Goal: Task Accomplishment & Management: Complete application form

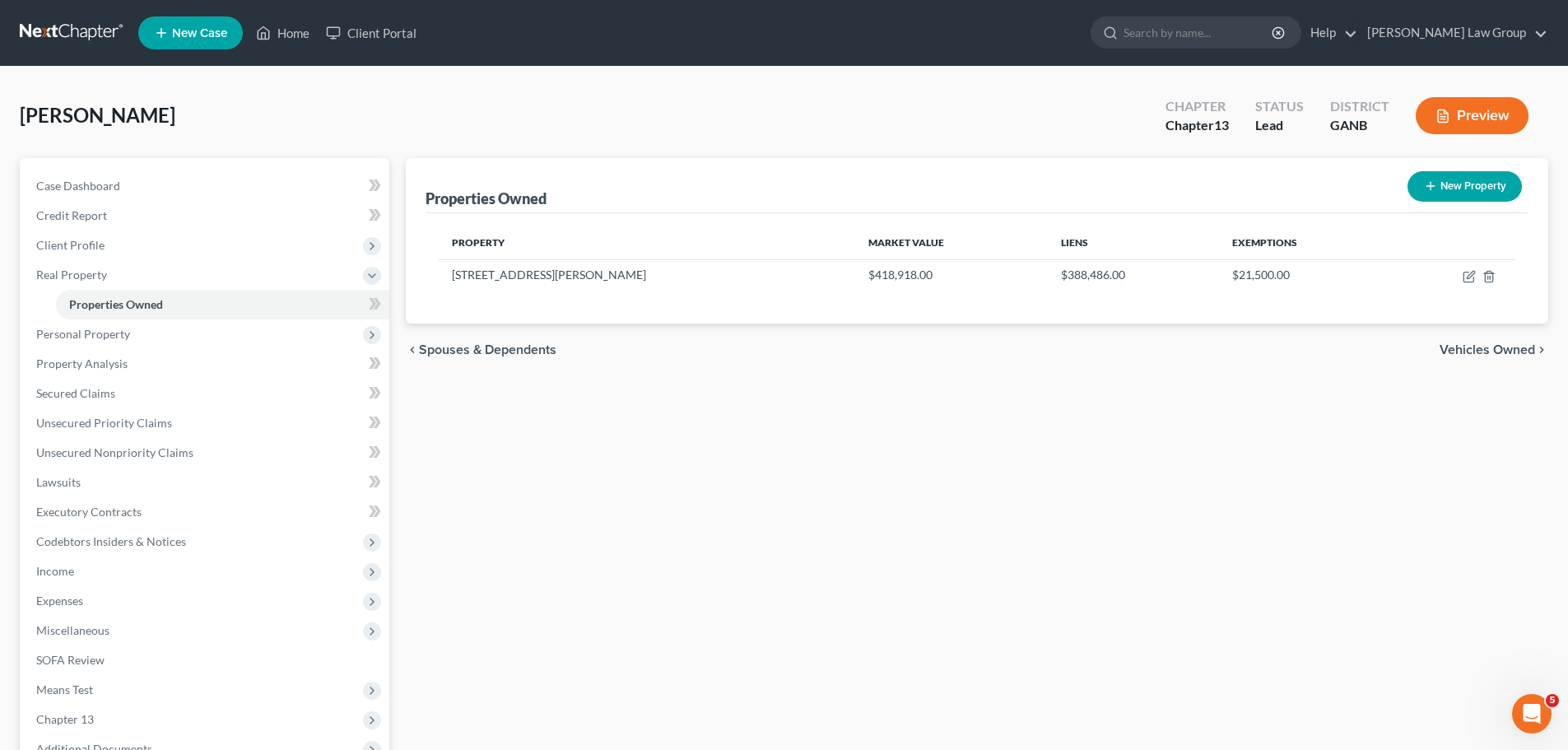
click at [164, 35] on icon at bounding box center [161, 33] width 15 height 19
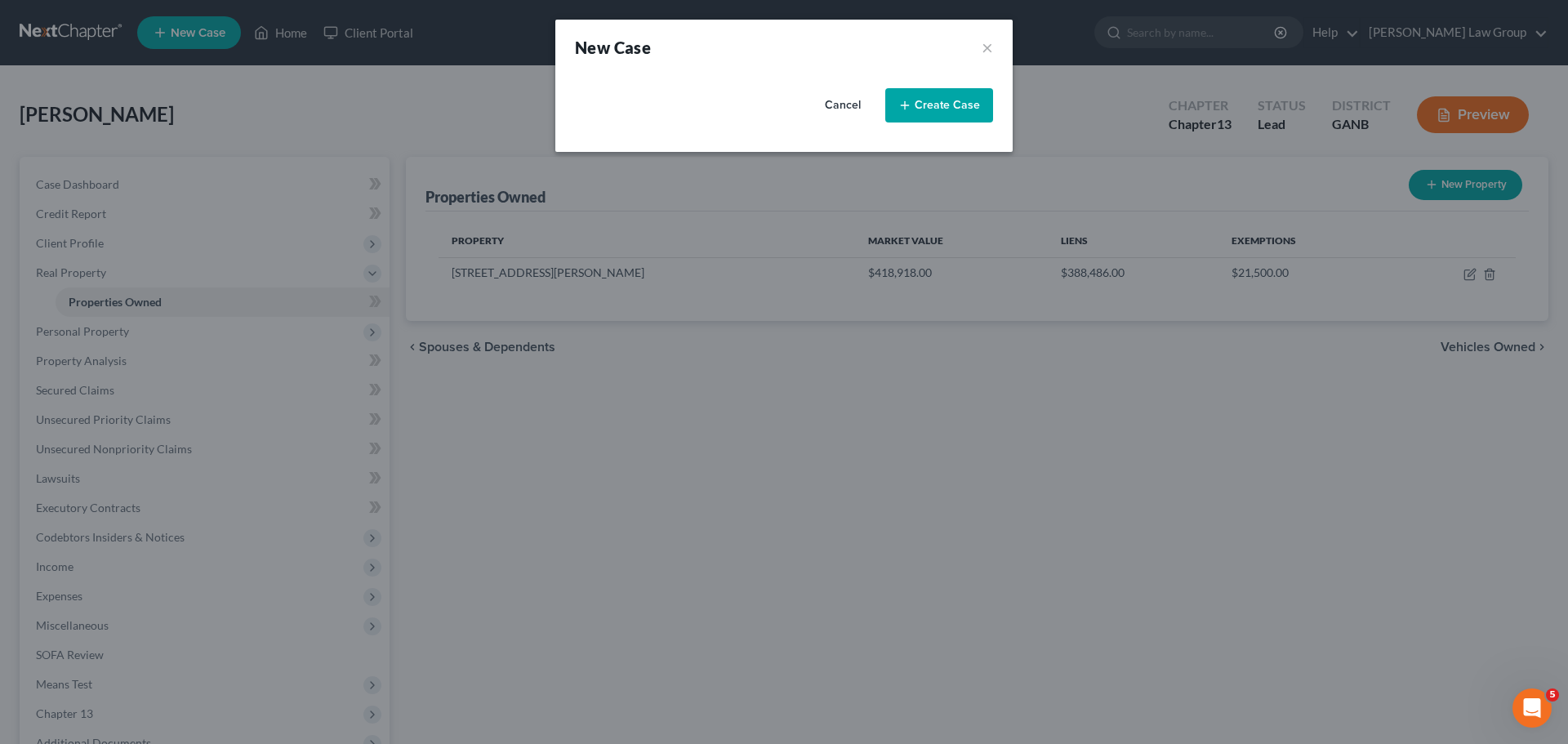
select select "19"
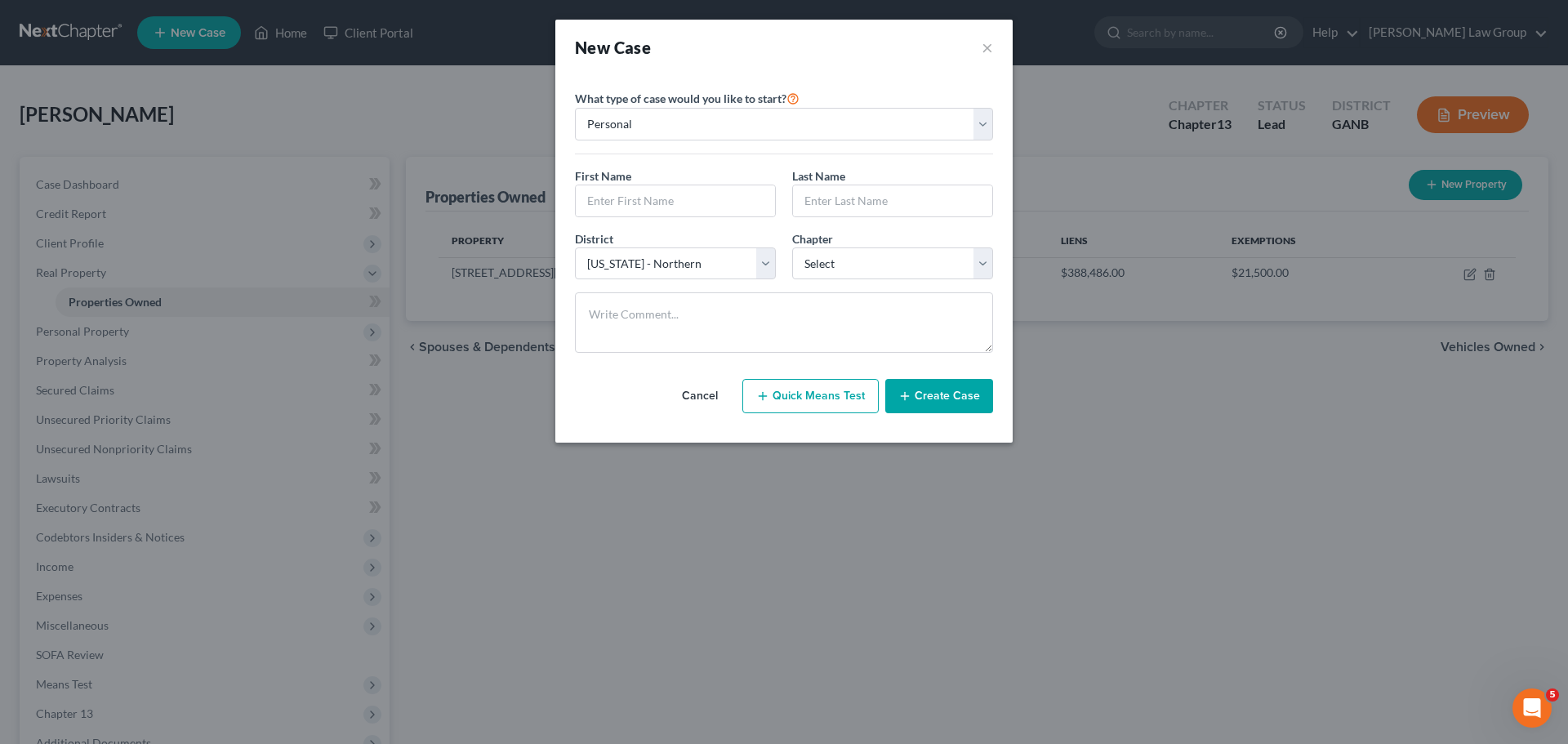
click at [826, 394] on button "Quick Means Test" at bounding box center [810, 396] width 137 height 34
select select "10"
select select "0"
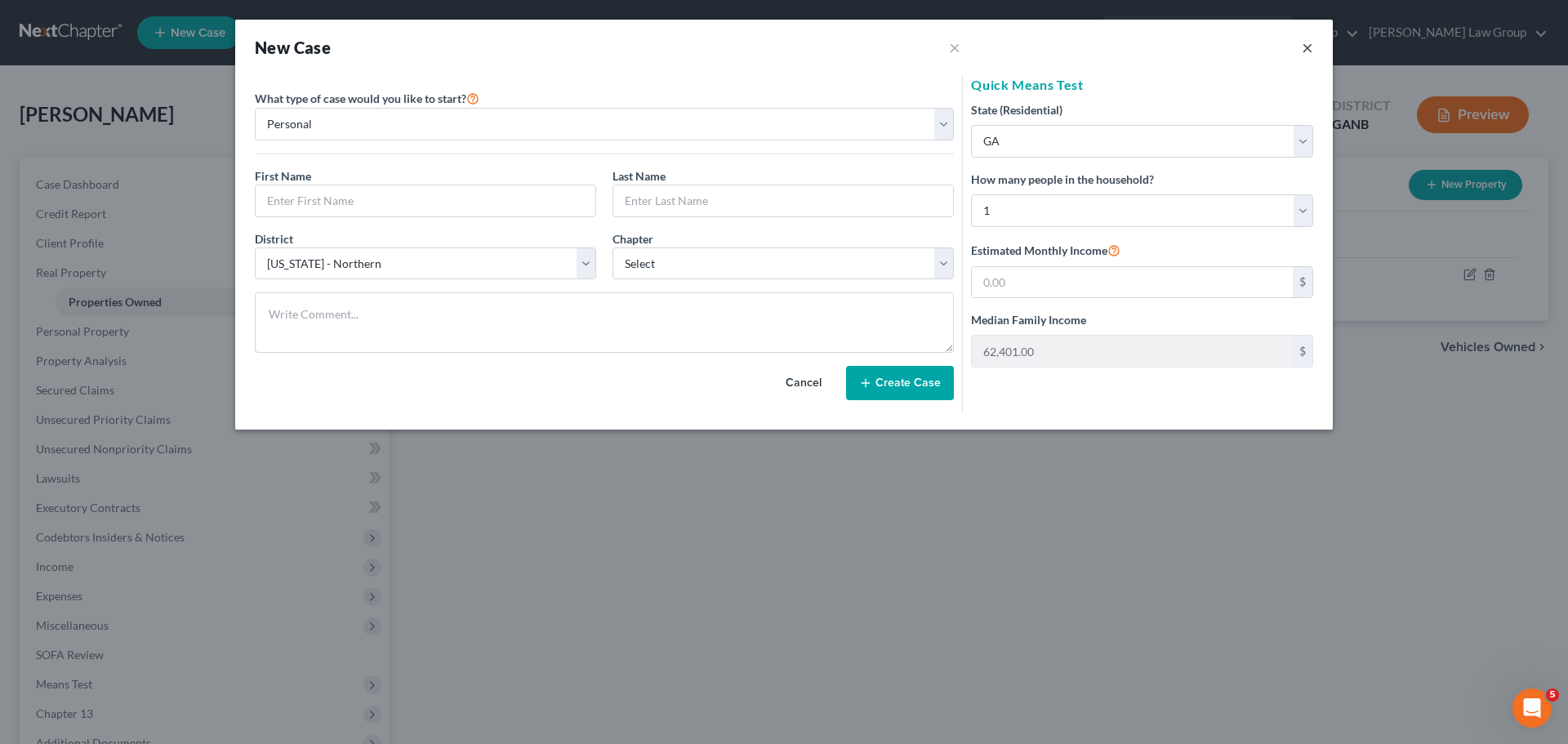
click at [1306, 48] on button "×" at bounding box center [1307, 47] width 11 height 19
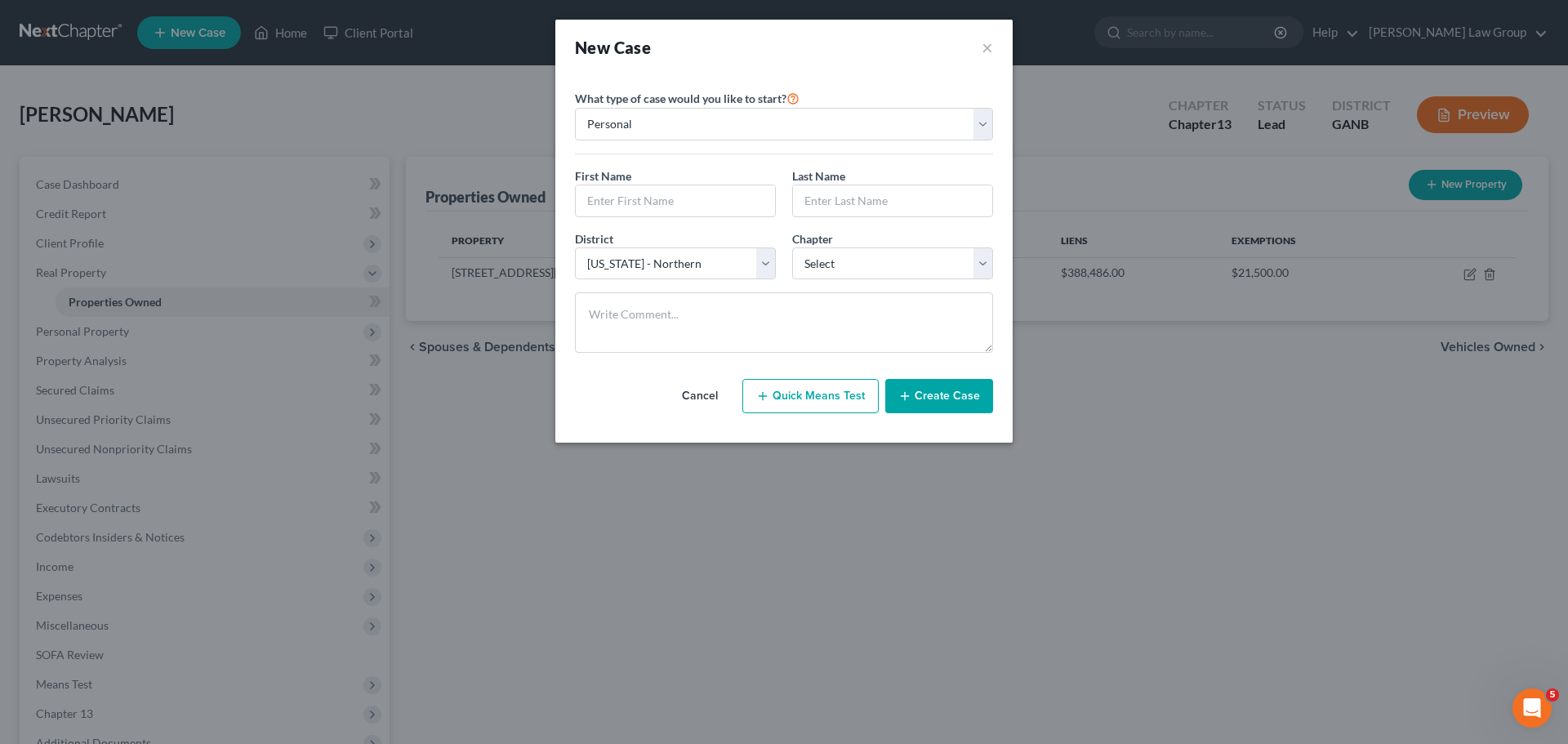
click at [993, 49] on div "New Case ×" at bounding box center [784, 46] width 457 height 55
click at [983, 51] on button "×" at bounding box center [987, 47] width 11 height 23
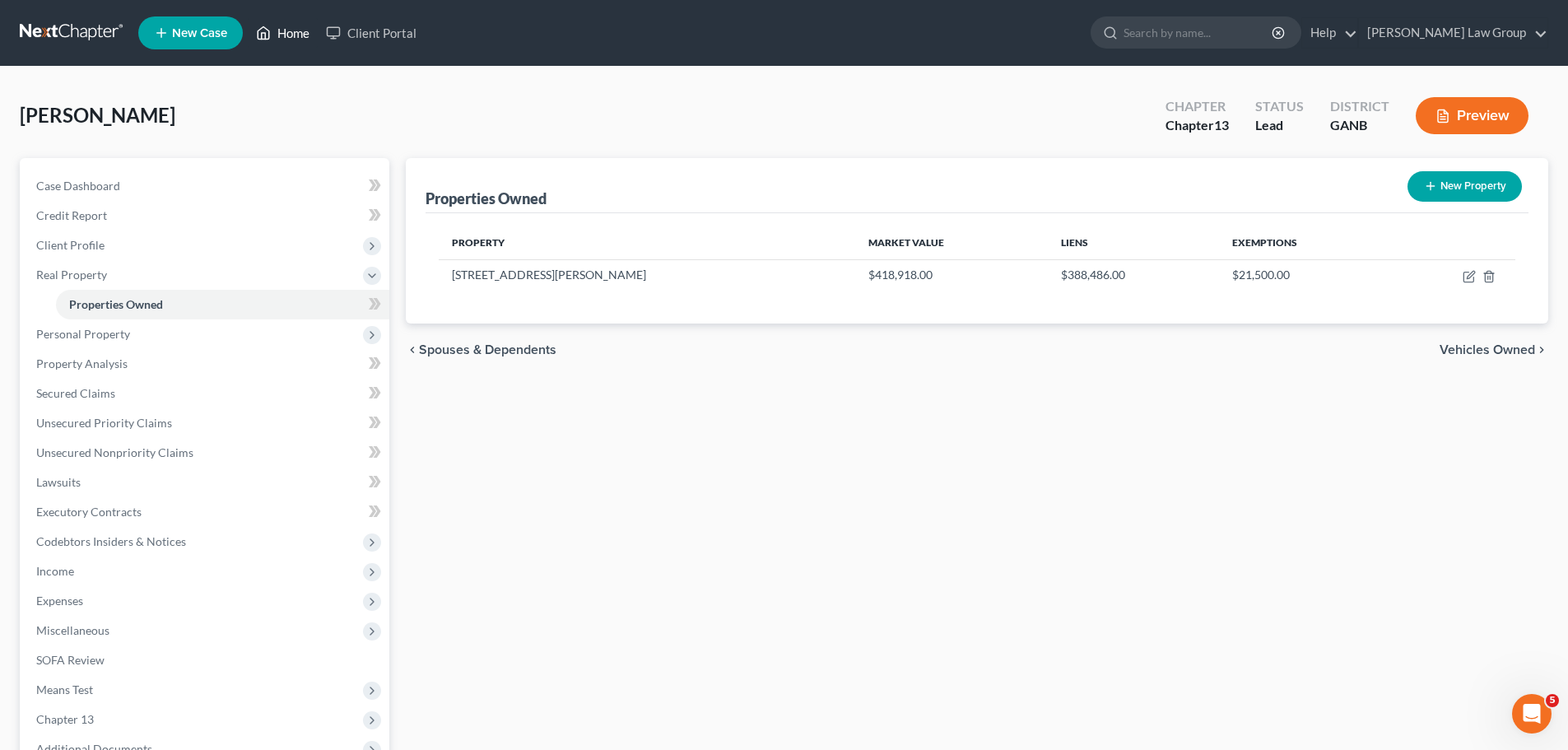
click at [284, 35] on link "Home" at bounding box center [283, 34] width 70 height 30
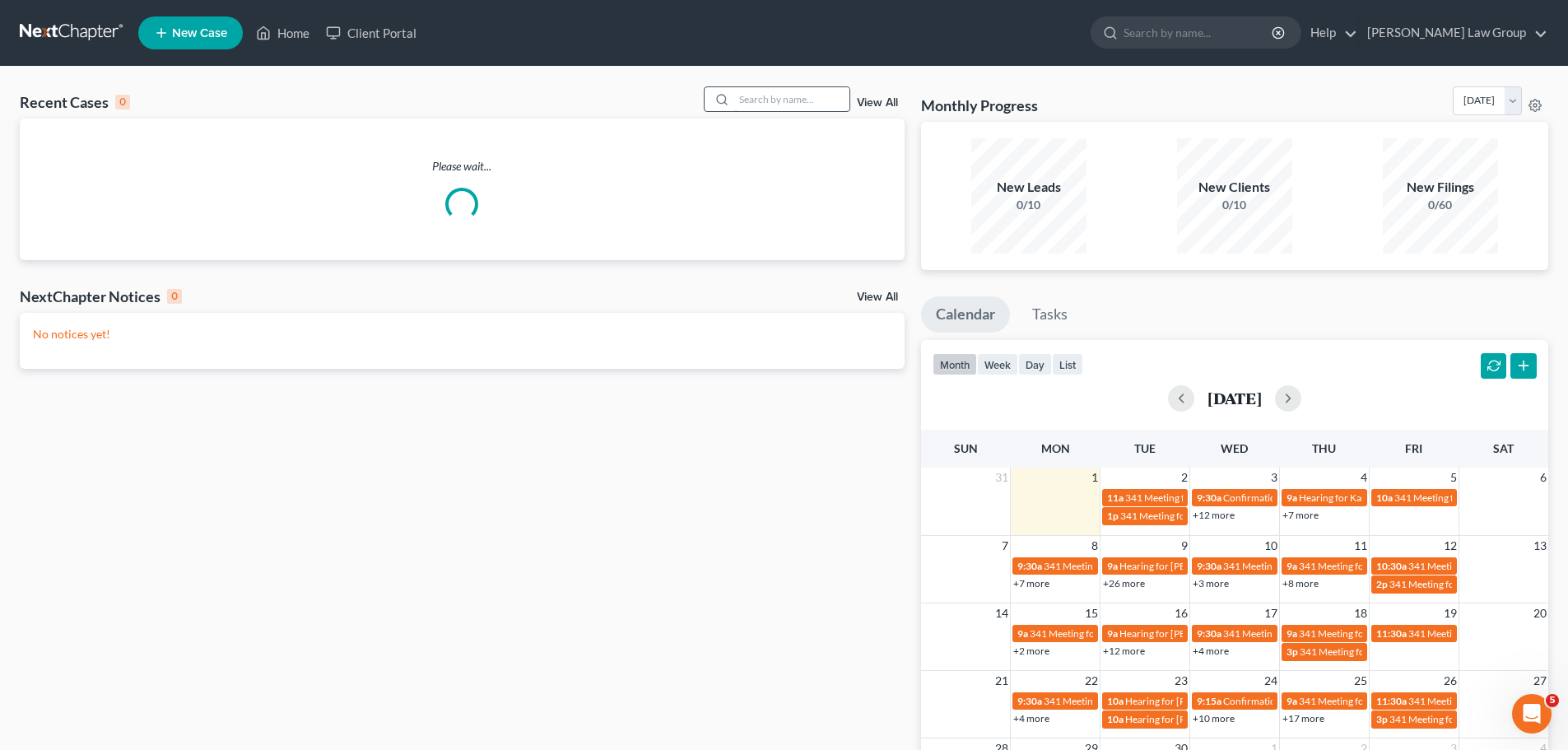
click at [773, 108] on input "search" at bounding box center [792, 99] width 116 height 24
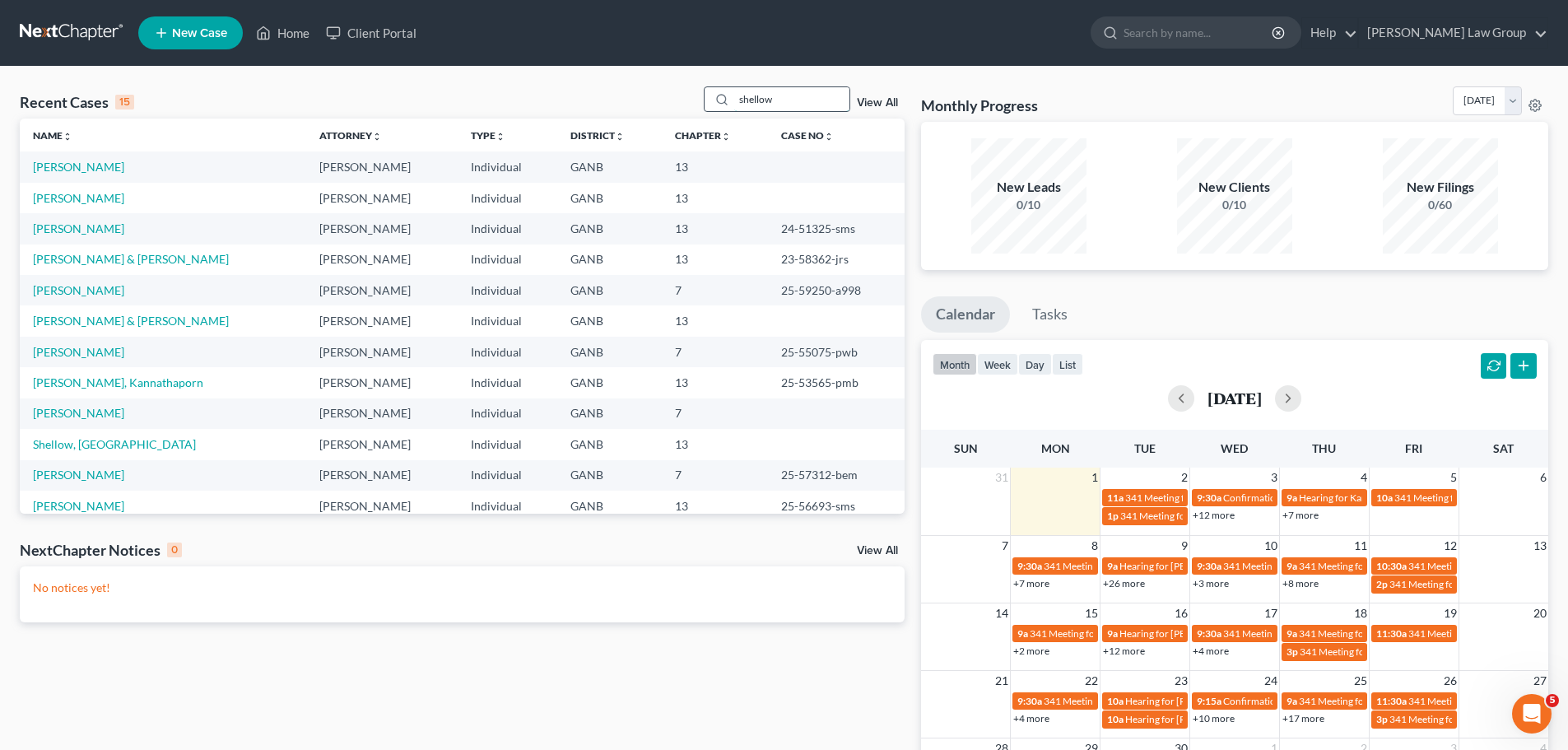
type input "shellow"
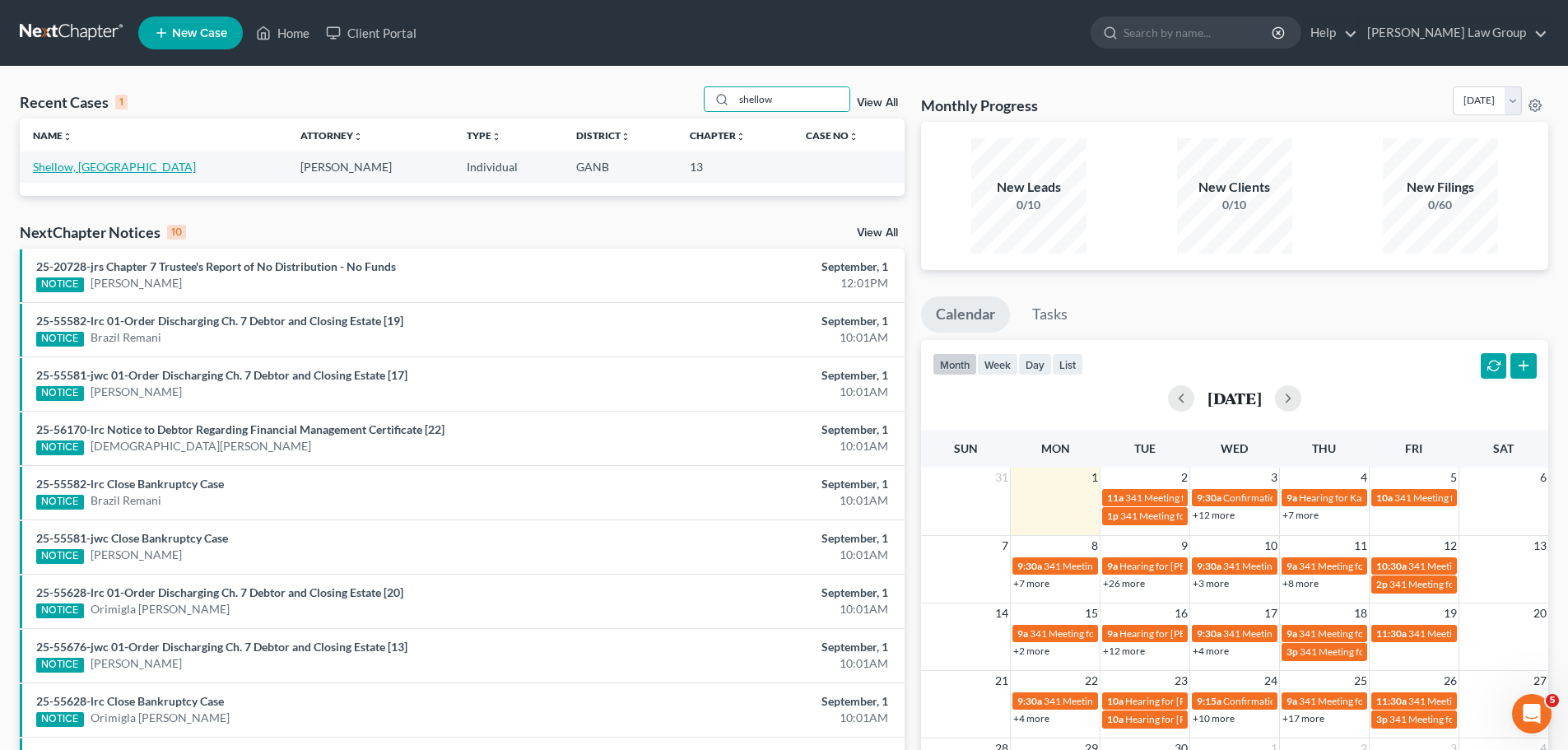
click at [72, 164] on link "Shellow, [GEOGRAPHIC_DATA]" at bounding box center [114, 167] width 163 height 14
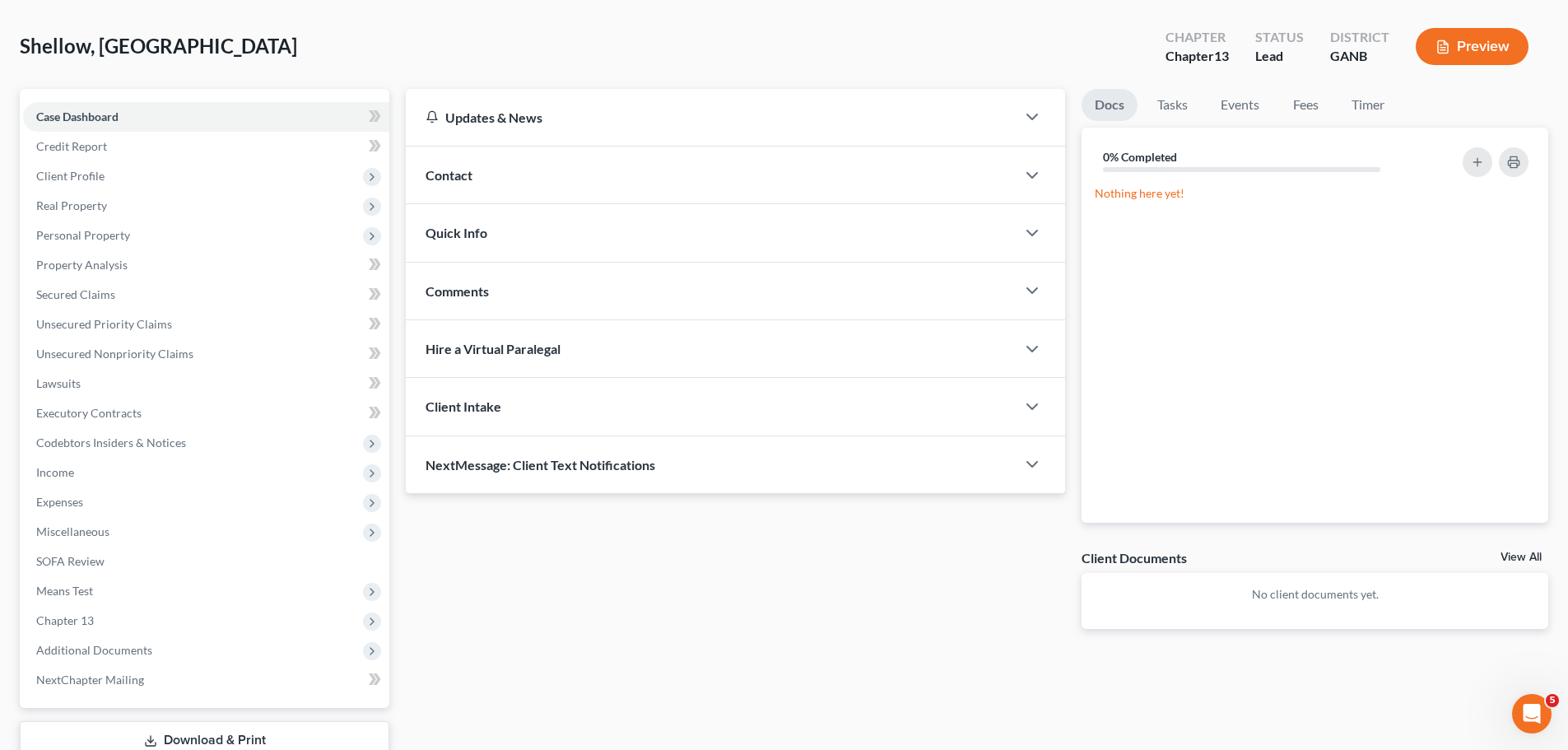
scroll to position [164, 0]
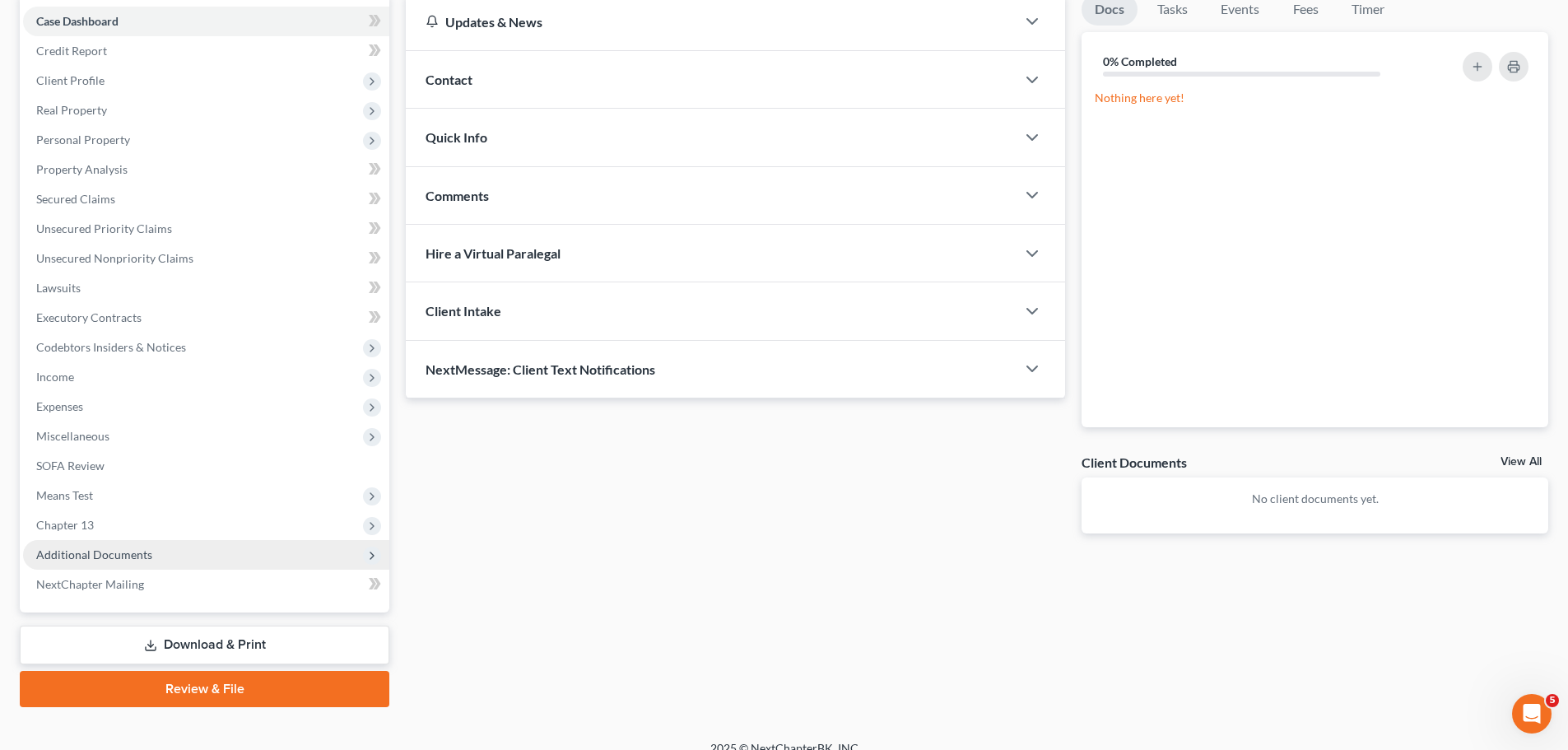
click at [194, 552] on span "Additional Documents" at bounding box center [206, 556] width 366 height 30
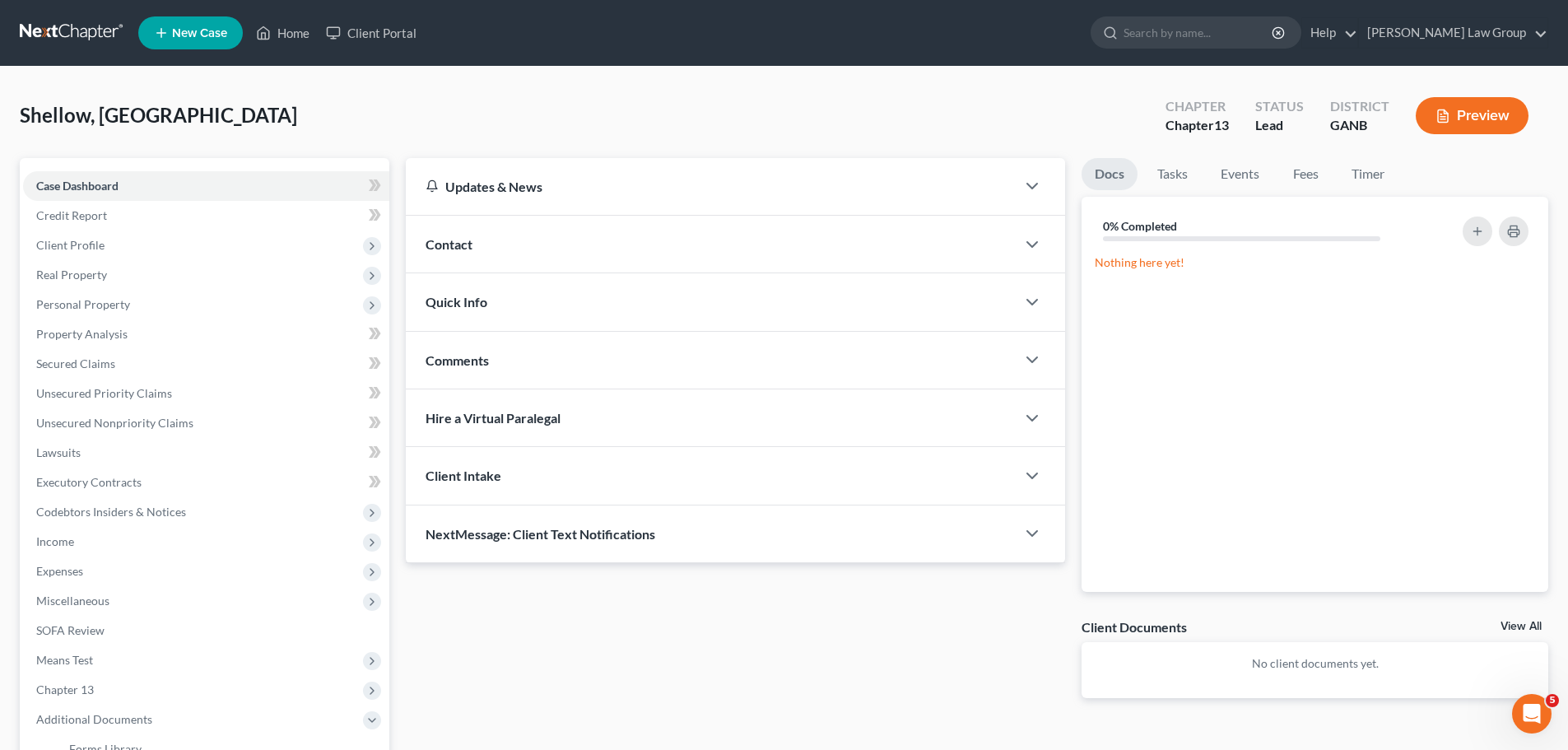
scroll to position [362, 0]
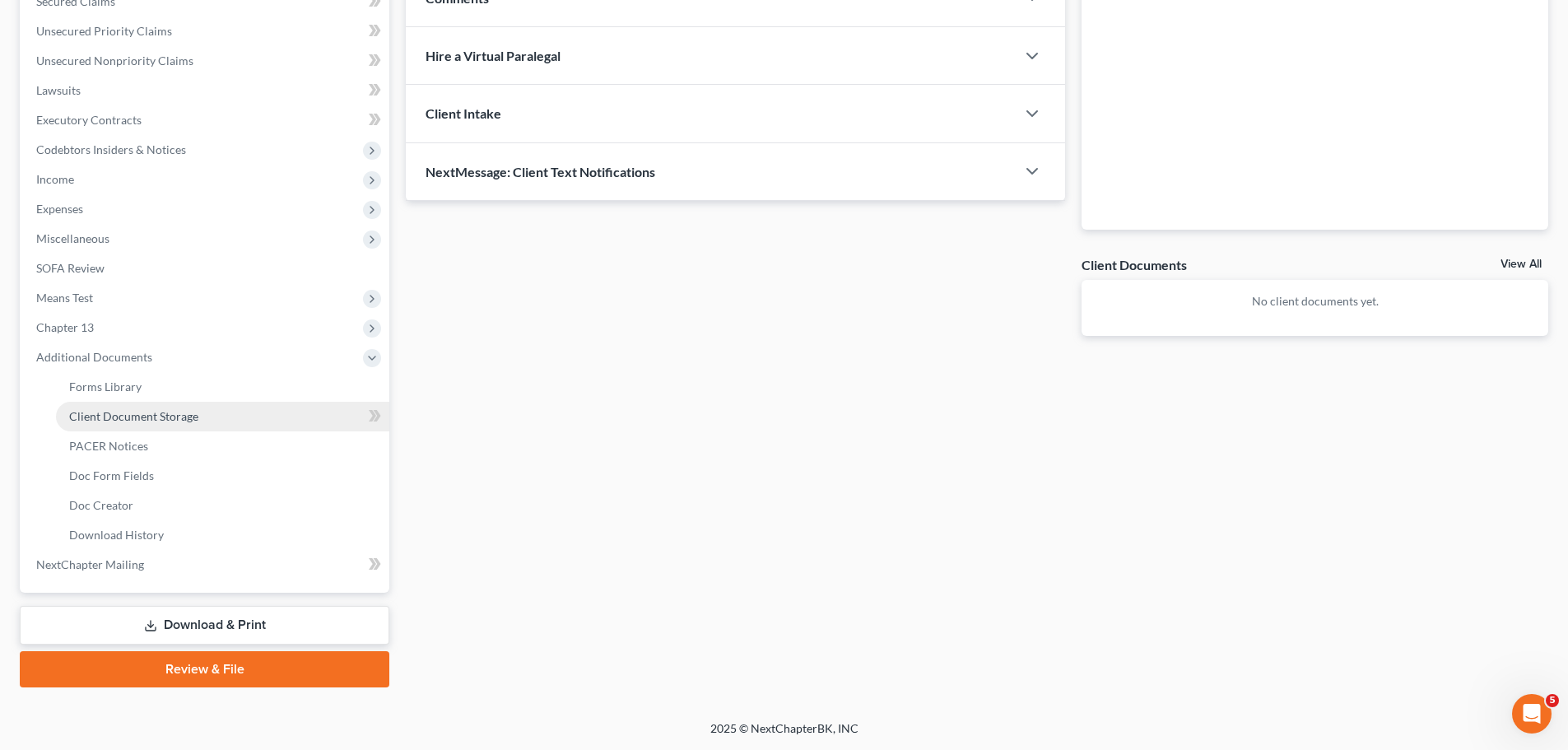
click at [217, 413] on link "Client Document Storage" at bounding box center [222, 417] width 334 height 30
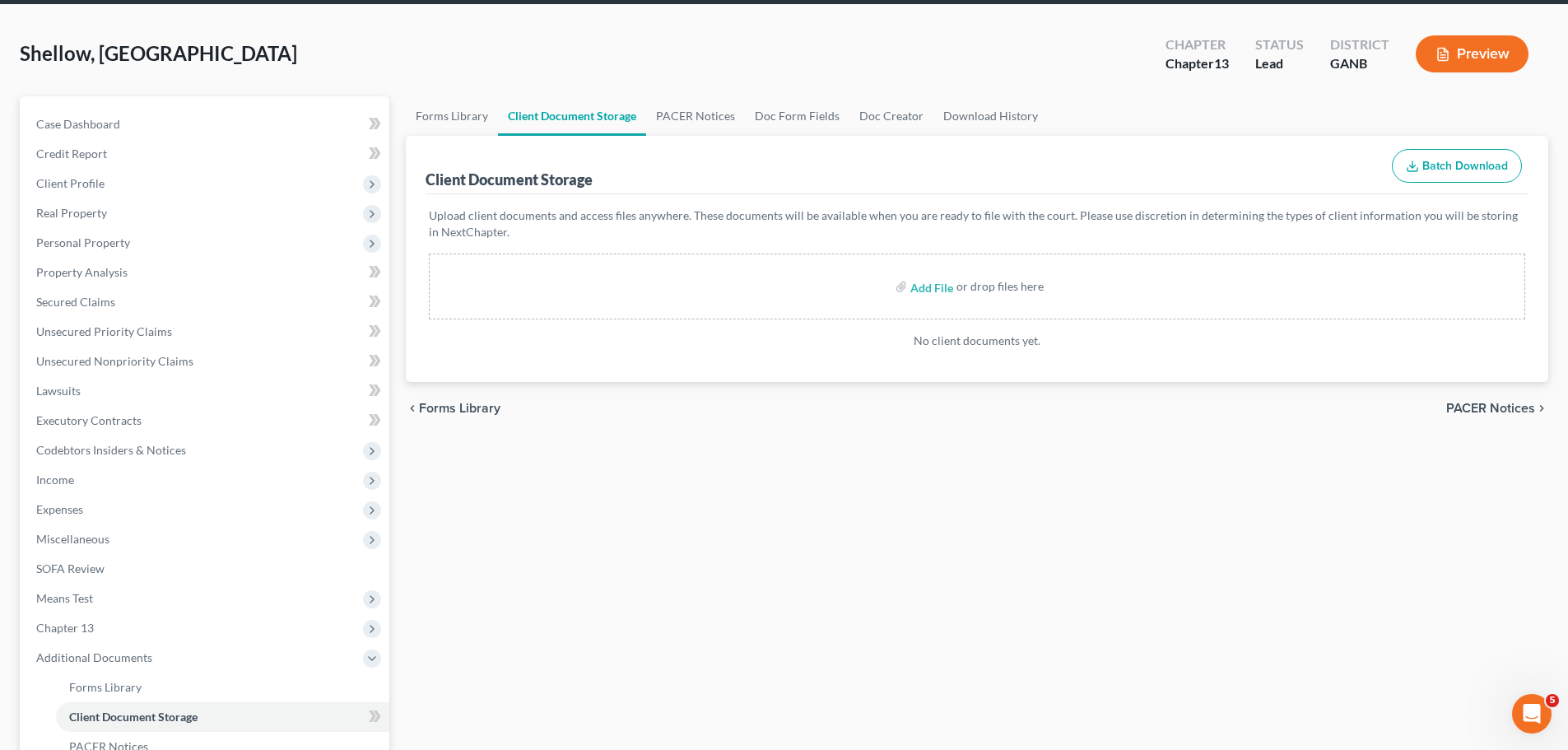
scroll to position [33, 0]
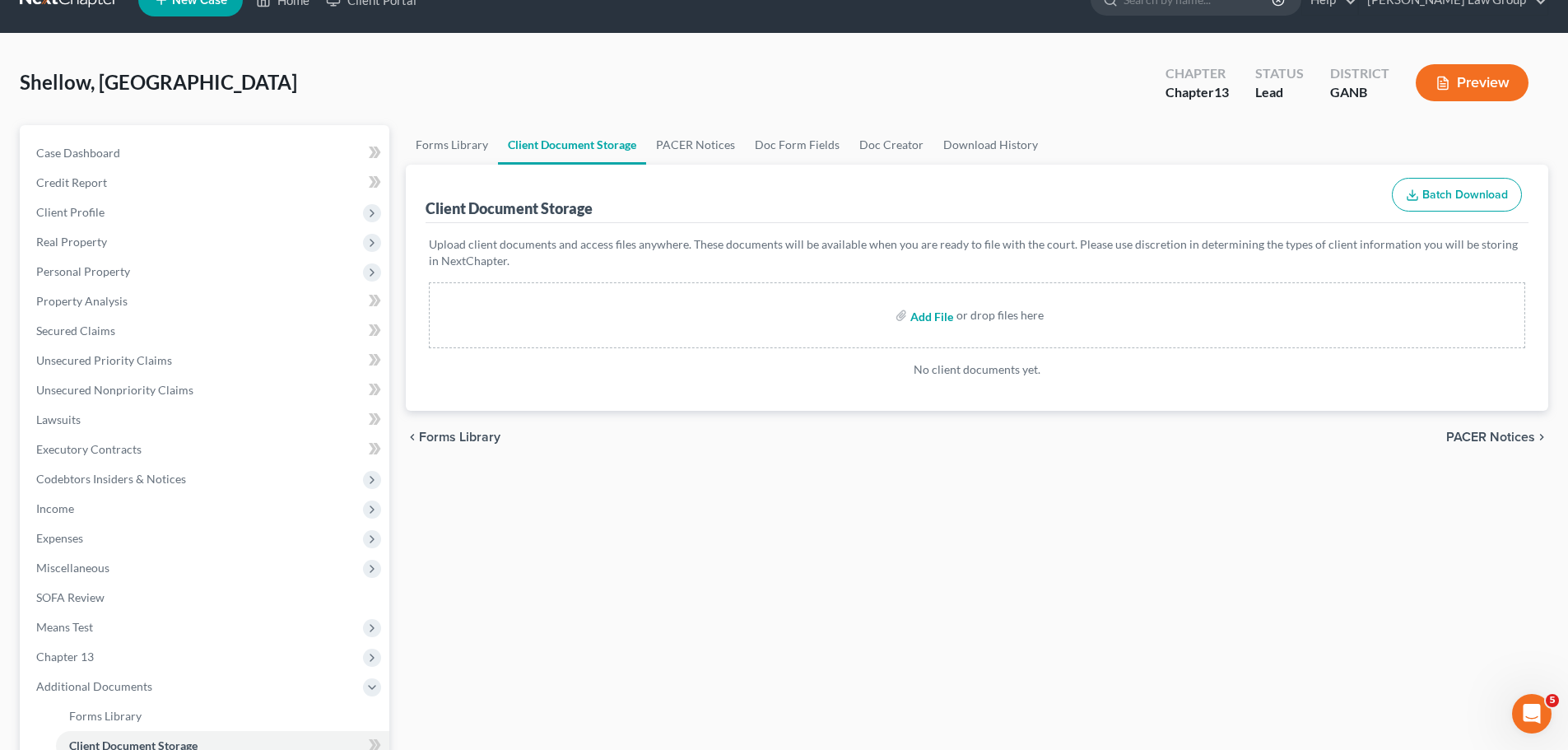
click at [935, 313] on input "file" at bounding box center [930, 315] width 40 height 30
type input "C:\fakepath\Abacus_cert.pdf"
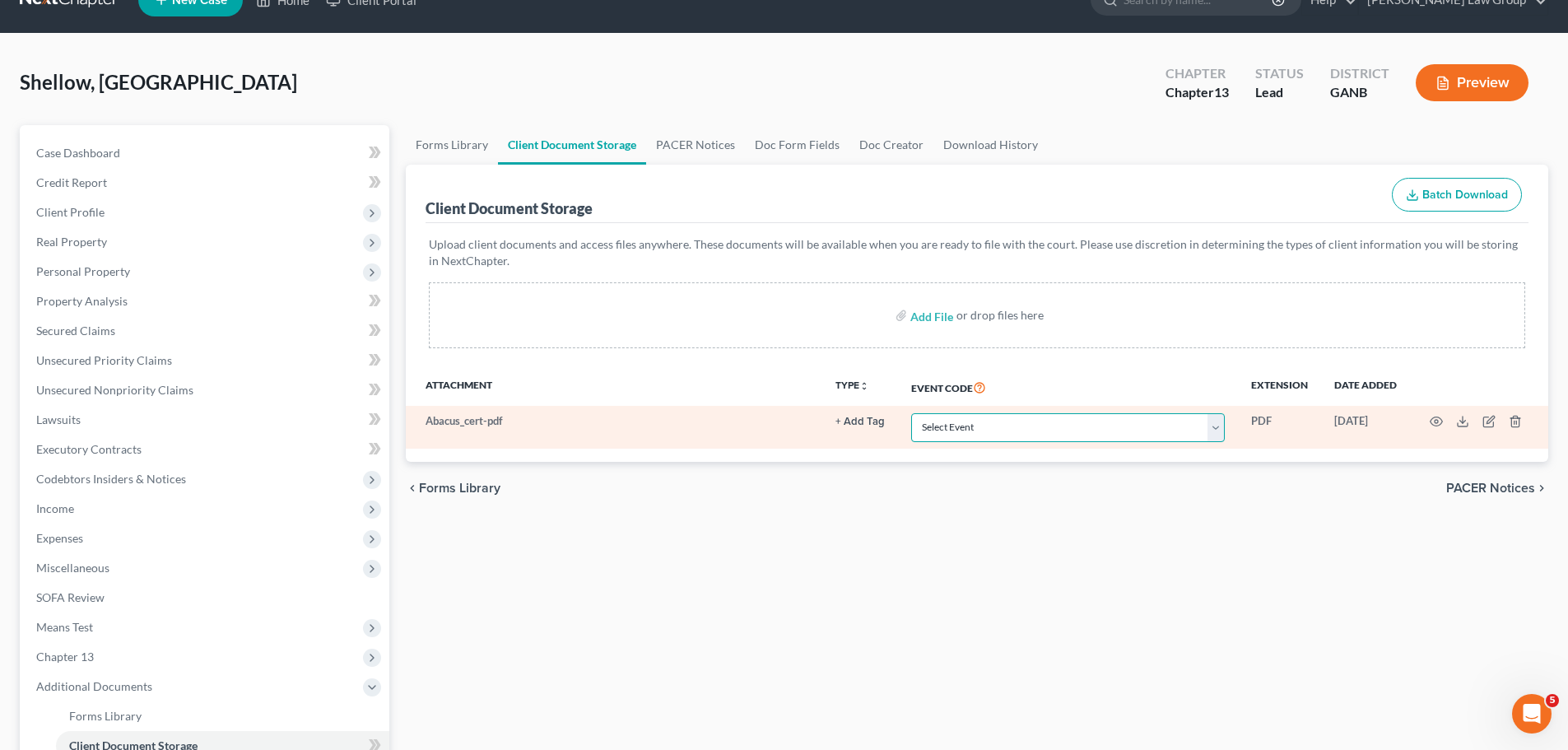
click at [961, 433] on select "Select Event 01 - Chapter 13 Plan - Initial Plan 02-Application to Pay Filing F…" at bounding box center [1067, 428] width 313 height 29
select select "5"
click at [911, 413] on select "Select Event 01 - Chapter 13 Plan - Initial Plan 02-Application to Pay Filing F…" at bounding box center [1067, 428] width 313 height 29
click at [1437, 429] on td at bounding box center [1479, 428] width 139 height 42
click at [1435, 424] on icon "button" at bounding box center [1436, 421] width 13 height 13
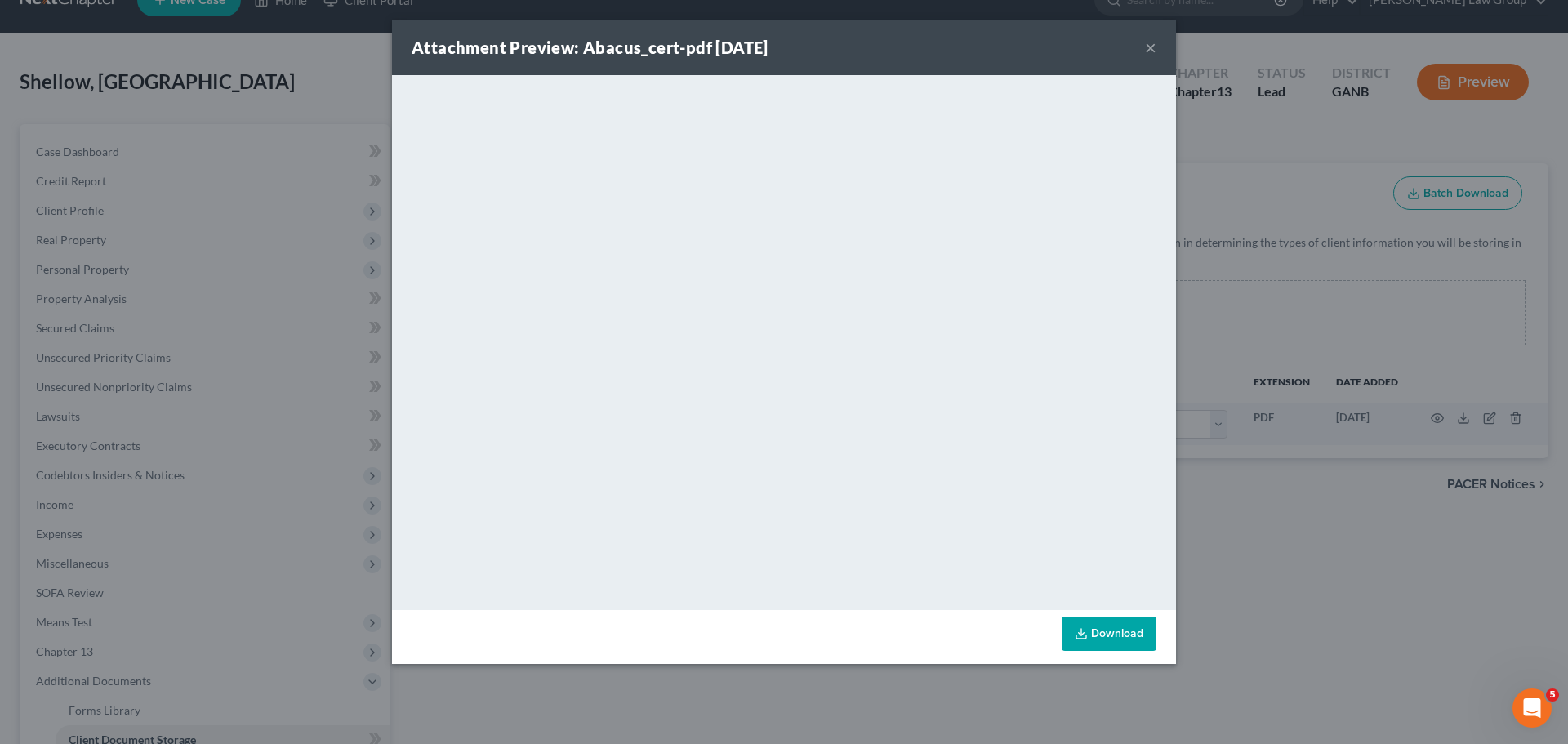
click at [1150, 50] on button "×" at bounding box center [1150, 47] width 11 height 19
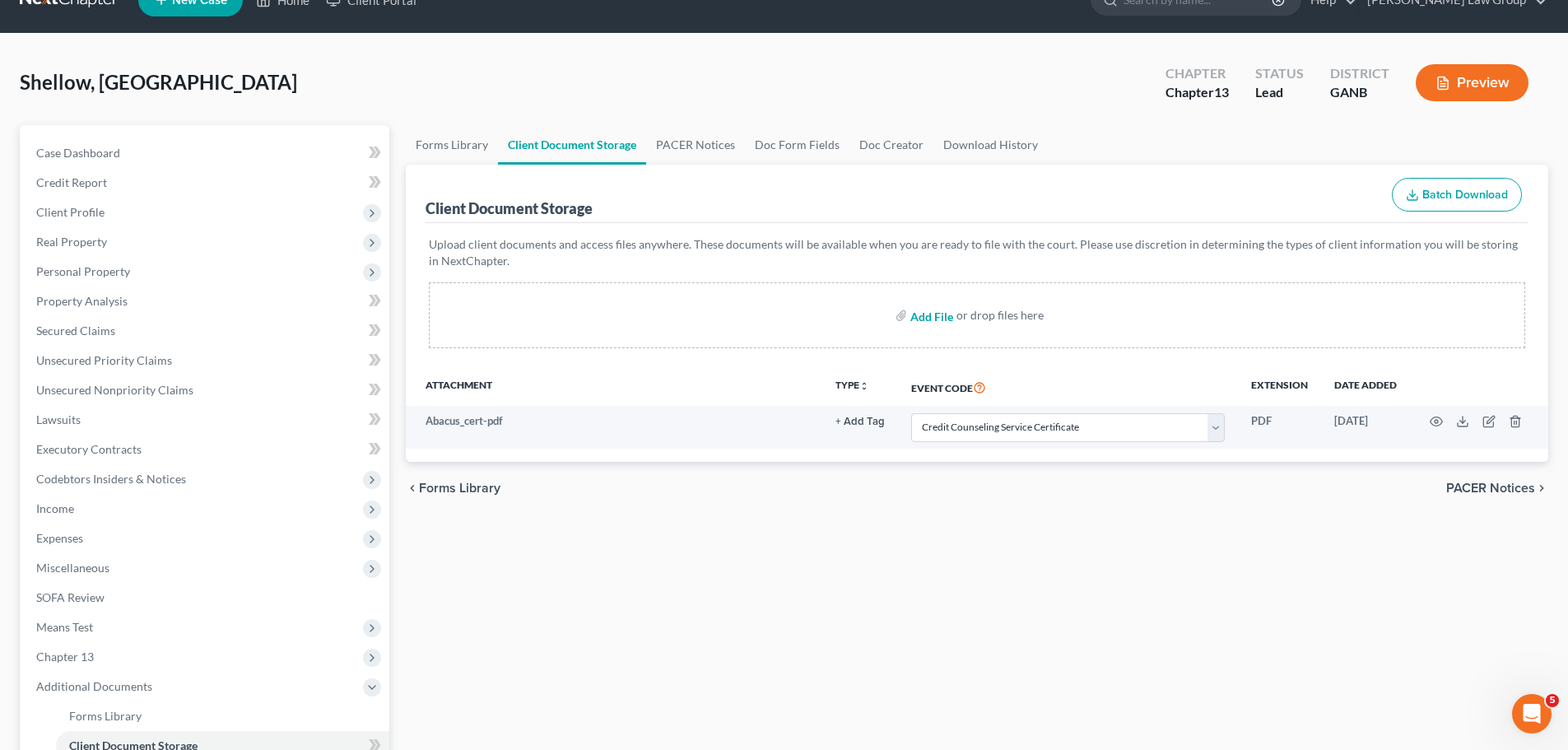
click at [939, 320] on input "file" at bounding box center [930, 315] width 40 height 30
click at [918, 314] on input "file" at bounding box center [930, 315] width 40 height 30
click at [927, 322] on input "file" at bounding box center [930, 315] width 40 height 30
type input "C:\fakepath\Paystubs TO FILE (11).pdf"
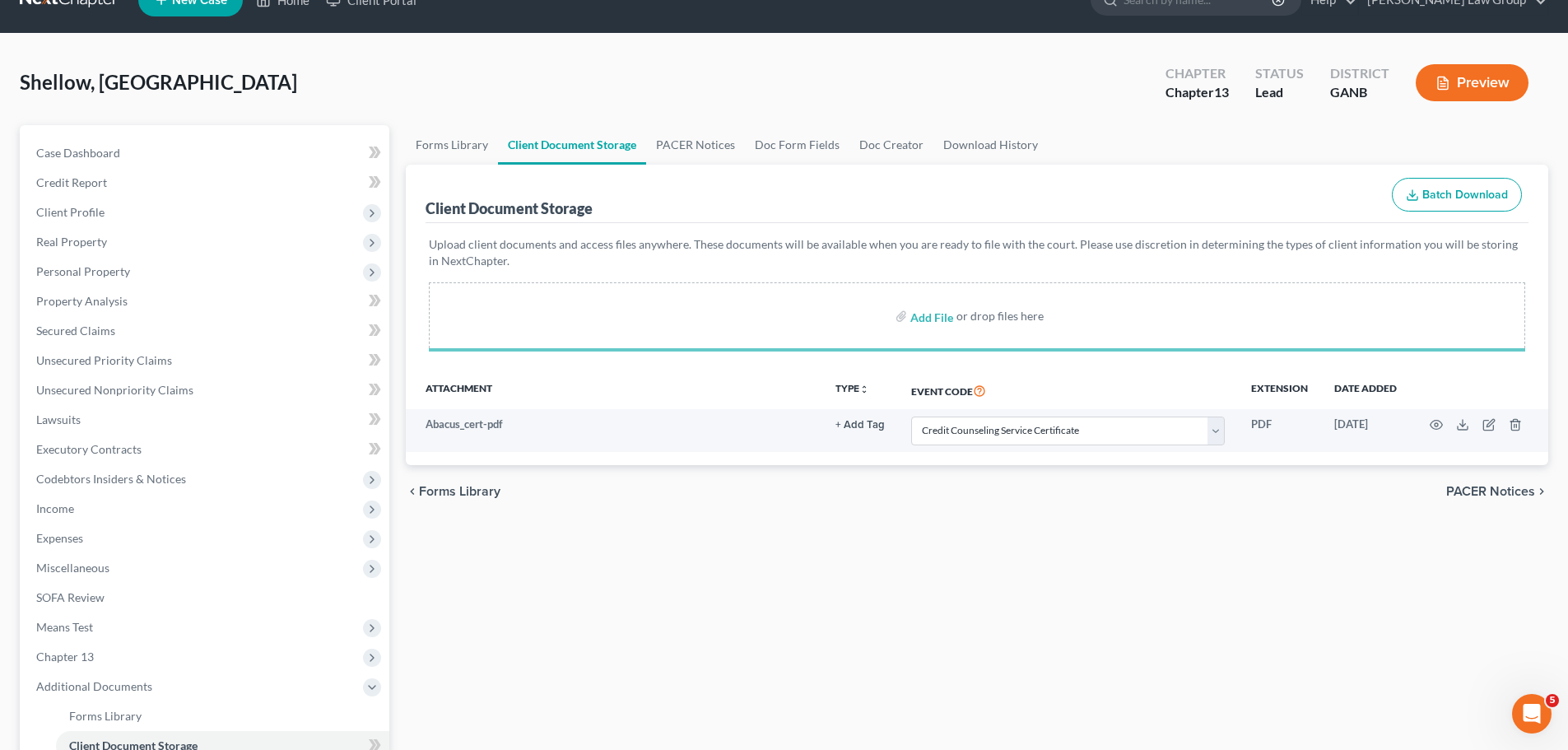
select select "5"
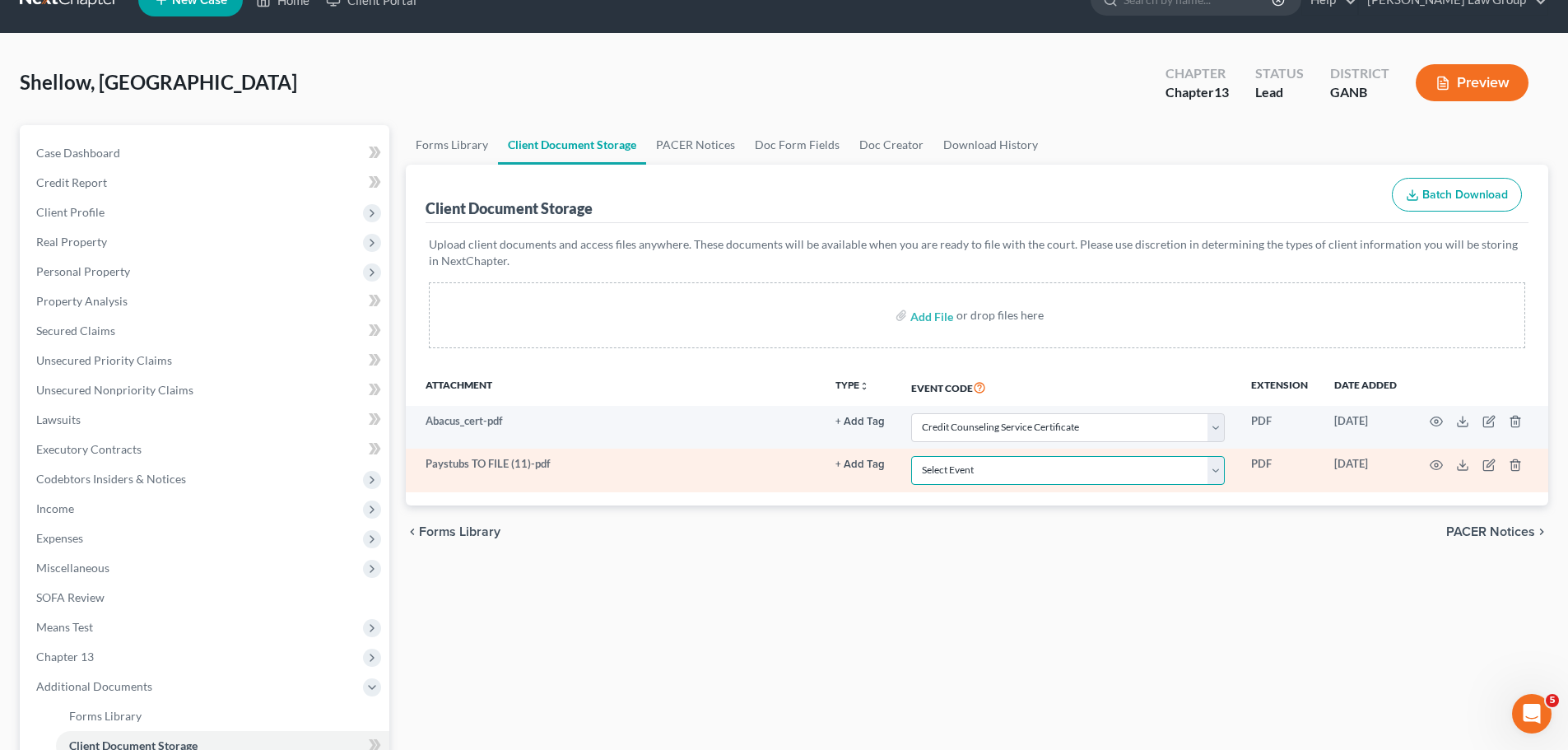
click at [951, 461] on select "Select Event 01 - Chapter 13 Plan - Initial Plan 02-Application to Pay Filing F…" at bounding box center [1067, 470] width 313 height 29
click at [911, 456] on select "Select Event 01 - Chapter 13 Plan - Initial Plan 02-Application to Pay Filing F…" at bounding box center [1067, 470] width 313 height 29
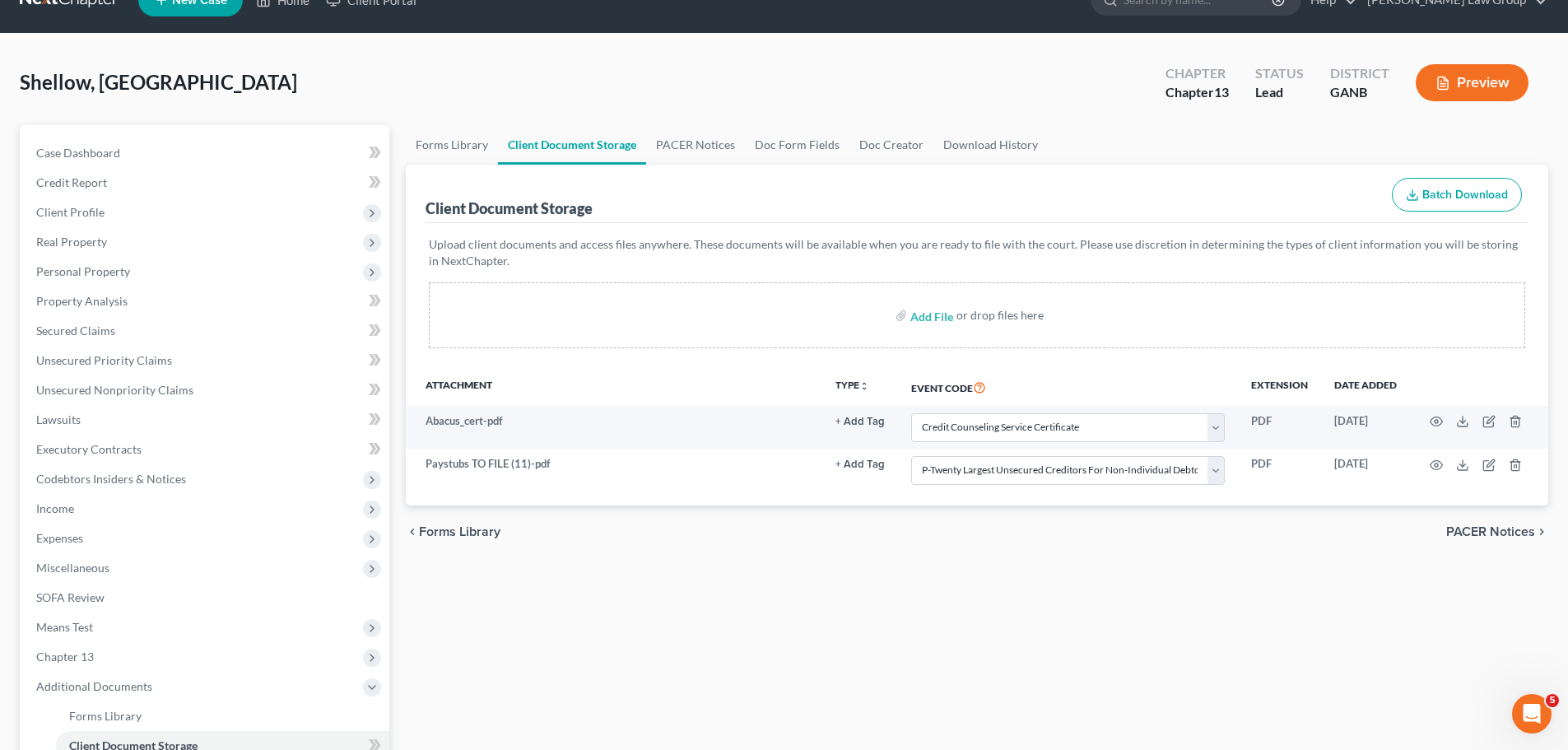
click at [1044, 316] on div "Add File or drop files here" at bounding box center [977, 315] width 1097 height 66
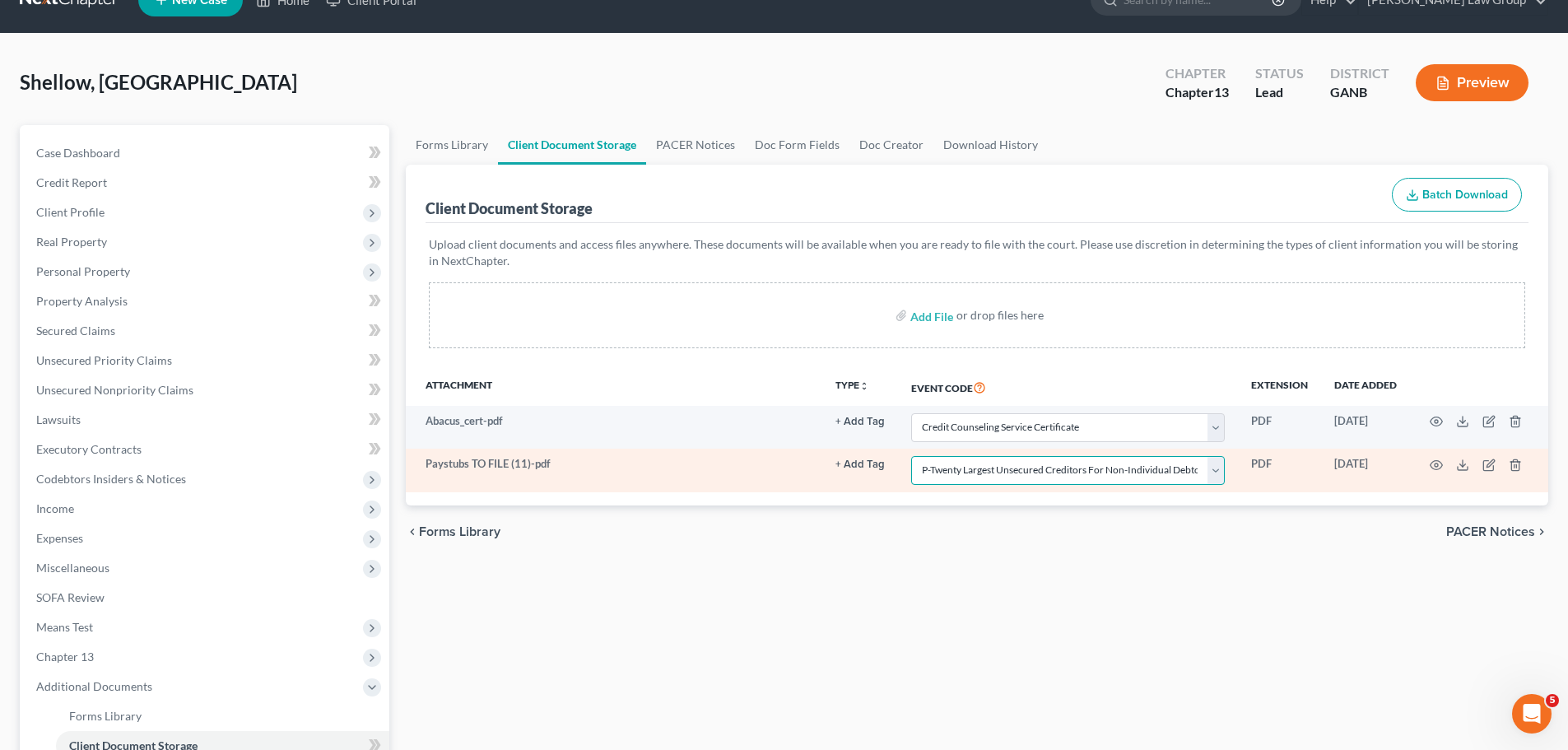
click at [1037, 467] on select "Select Event 01 - Chapter 13 Plan - Initial Plan 02-Application to Pay Filing F…" at bounding box center [1067, 470] width 313 height 29
select select "35"
click at [911, 456] on select "Select Event 01 - Chapter 13 Plan - Initial Plan 02-Application to Pay Filing F…" at bounding box center [1067, 470] width 313 height 29
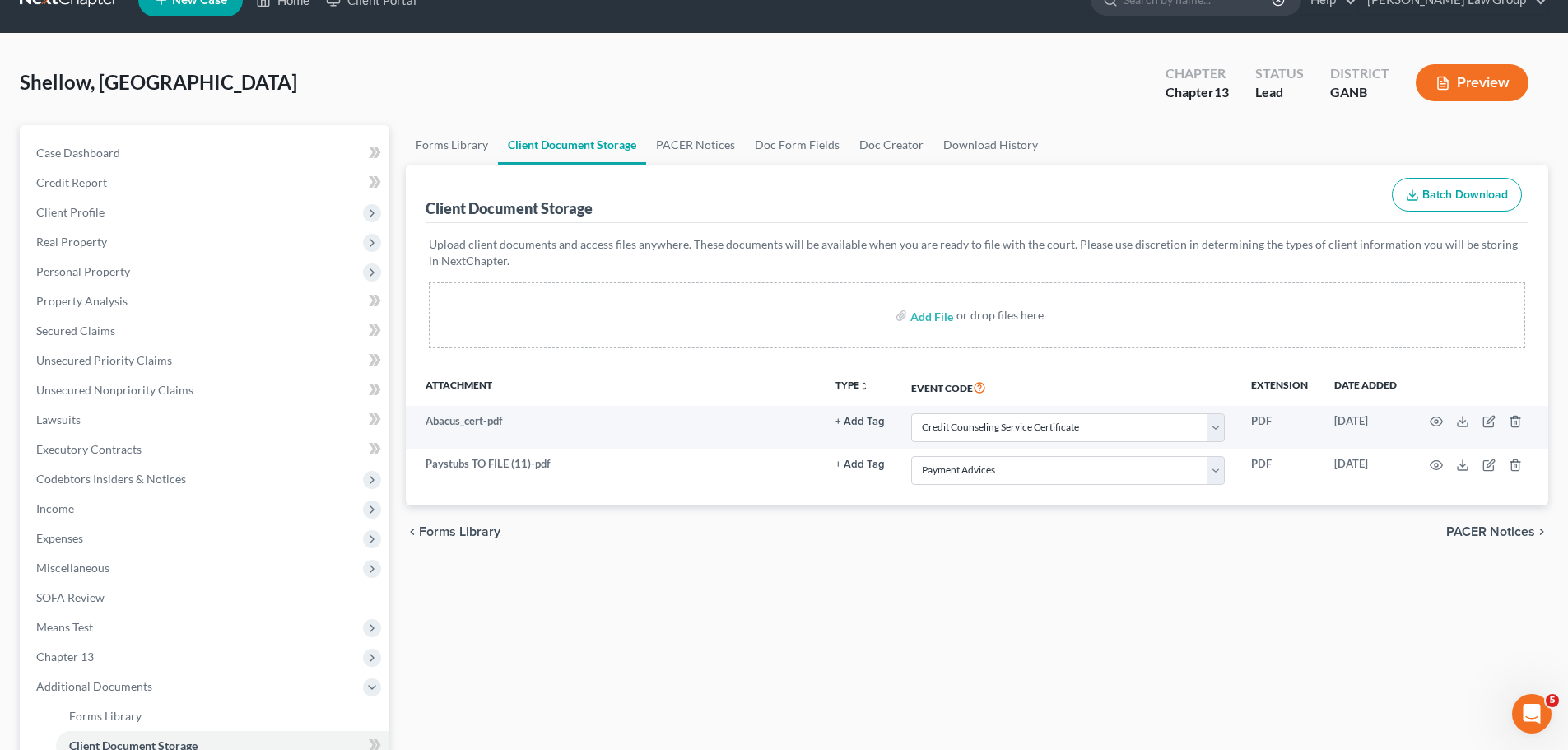
click at [1074, 574] on div "Forms Library Client Document Storage PACER Notices Doc Form Fields Doc Creator…" at bounding box center [976, 572] width 1159 height 892
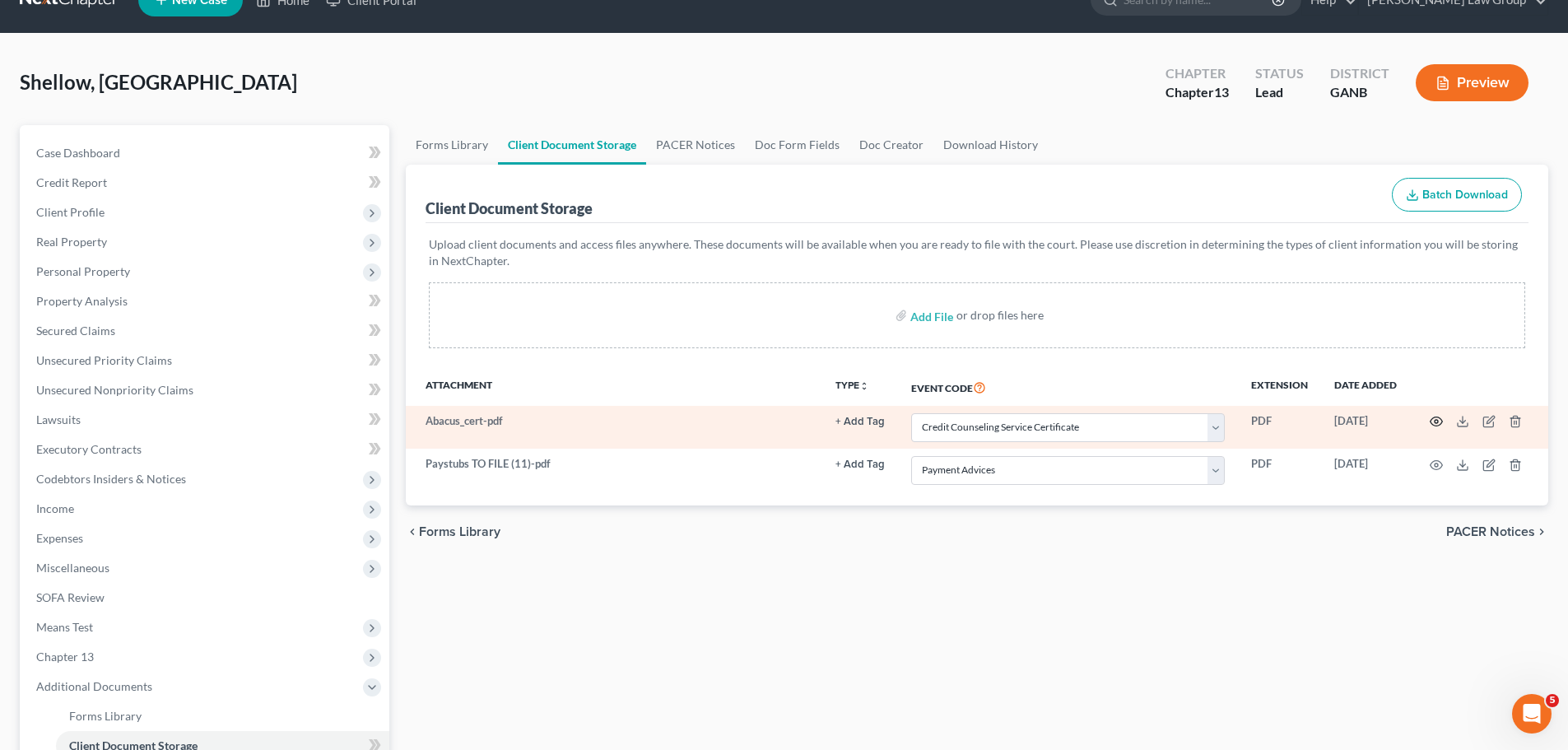
click at [1440, 422] on icon "button" at bounding box center [1436, 421] width 13 height 13
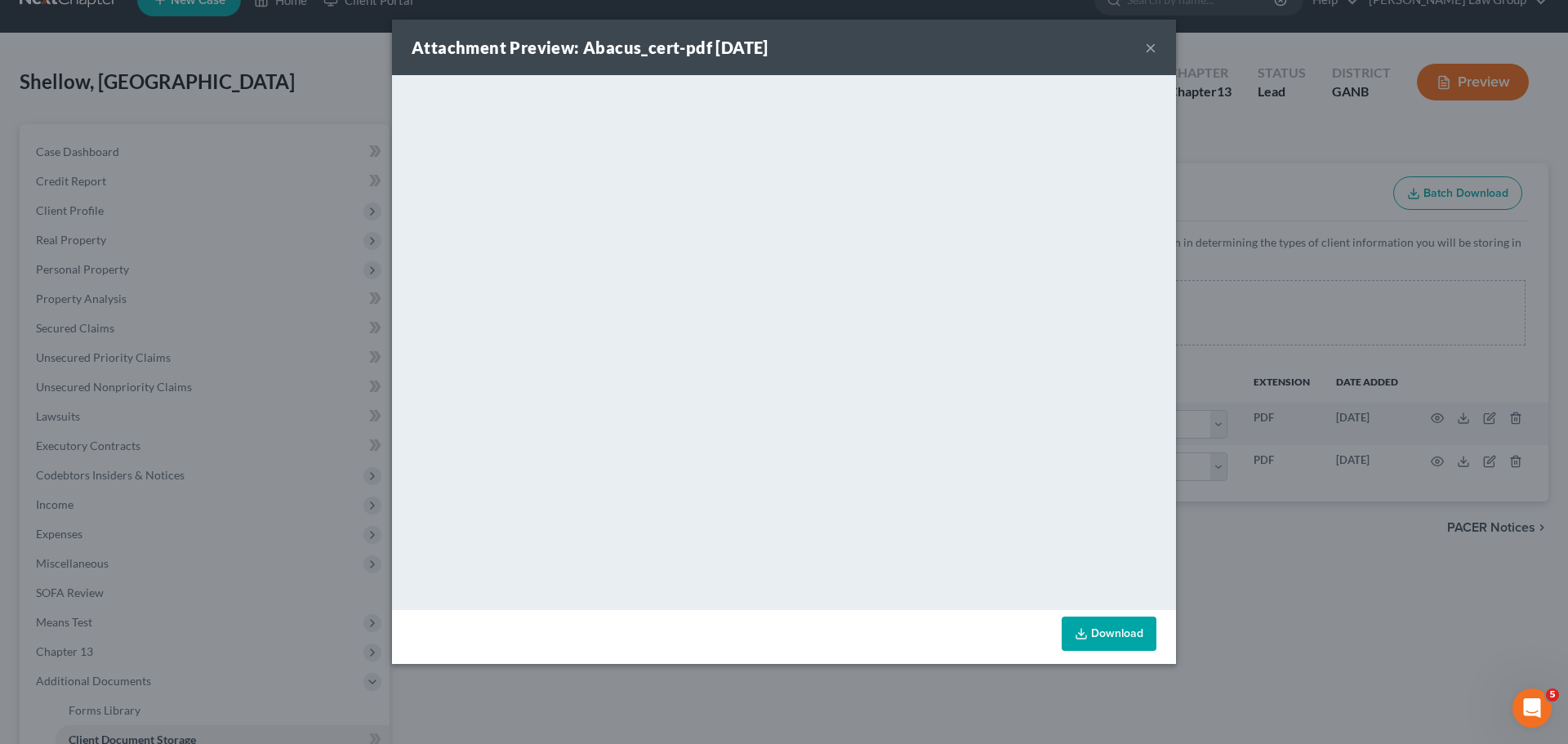
click at [1151, 45] on button "×" at bounding box center [1150, 47] width 11 height 19
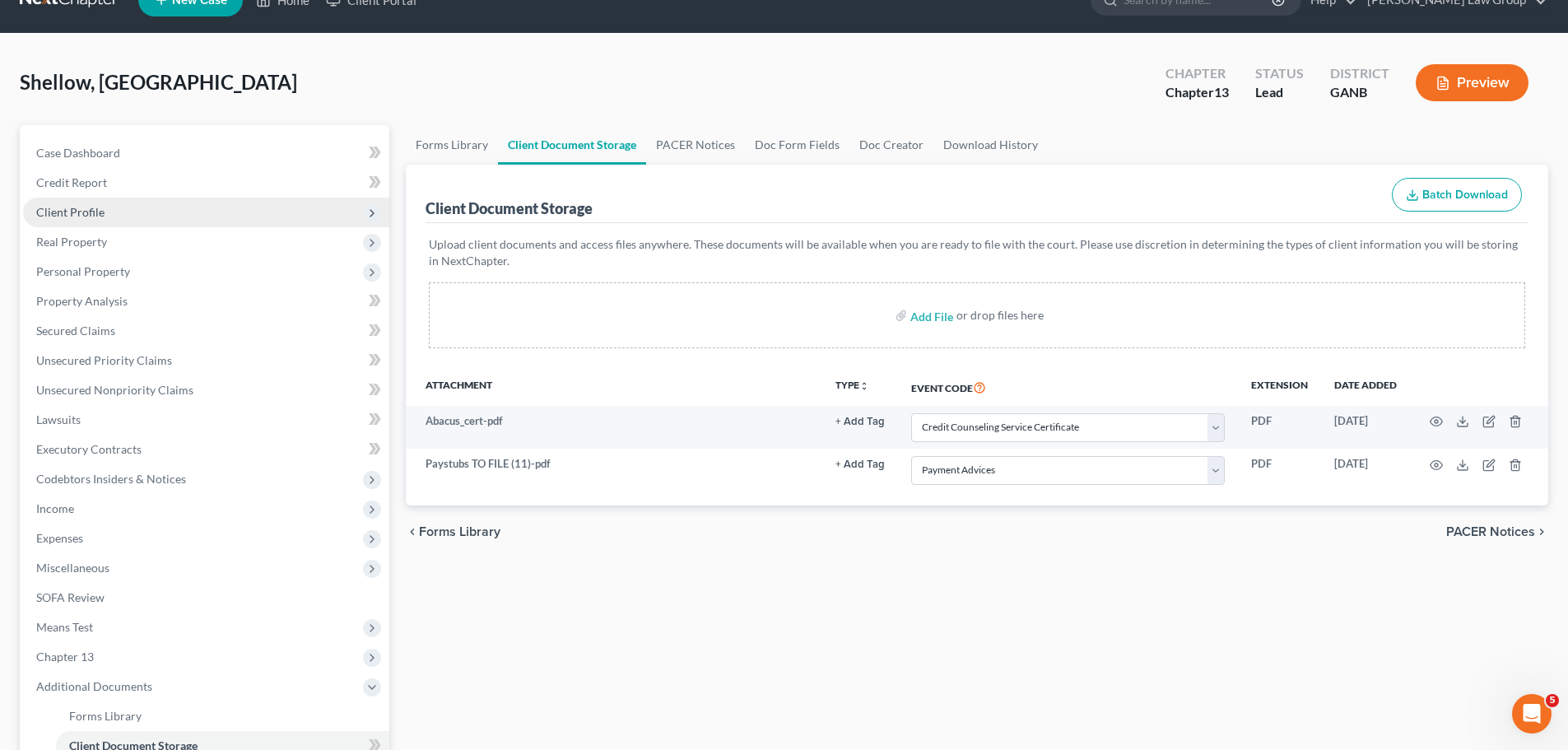
click at [132, 215] on span "Client Profile" at bounding box center [206, 213] width 366 height 30
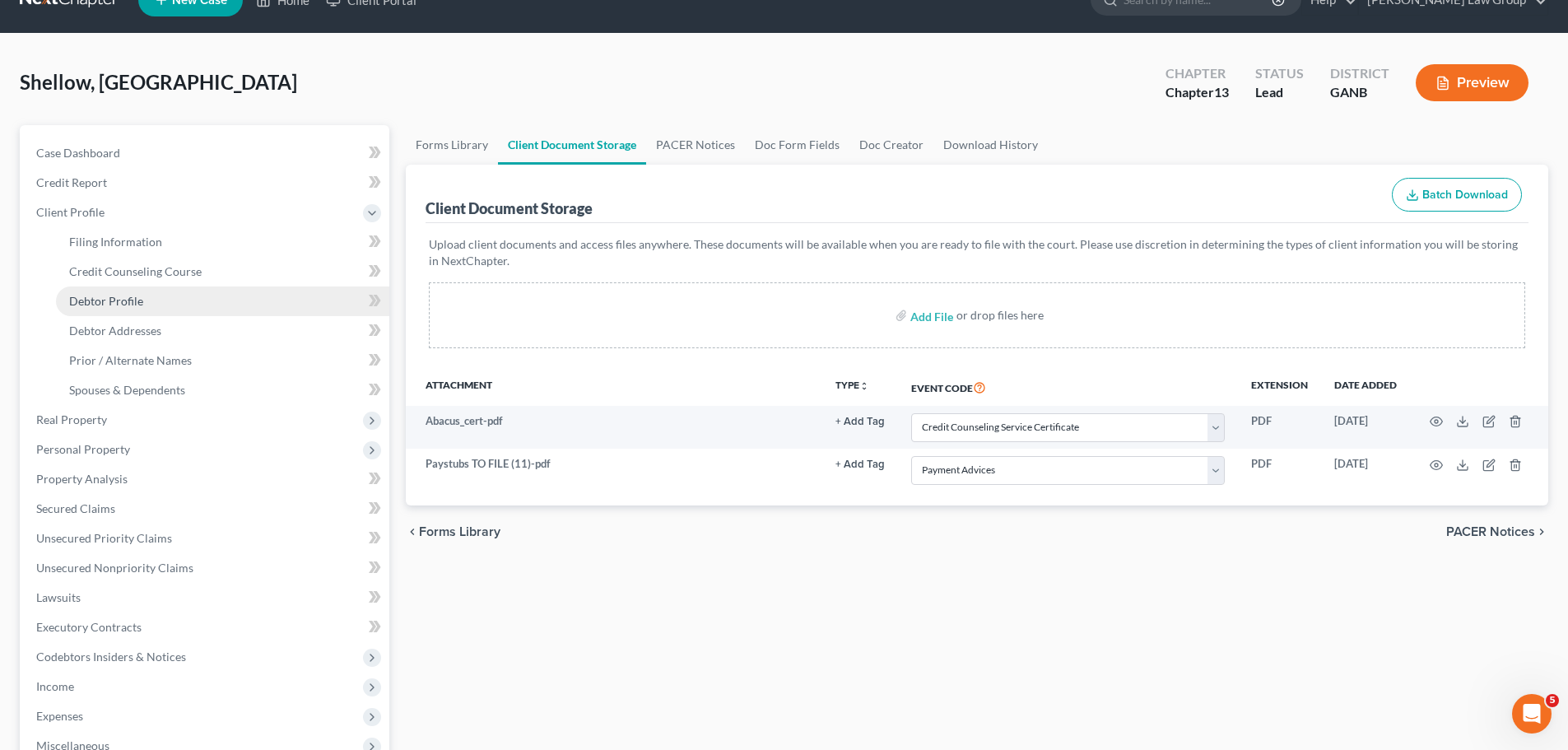
click at [145, 294] on link "Debtor Profile" at bounding box center [222, 301] width 334 height 30
select select "0"
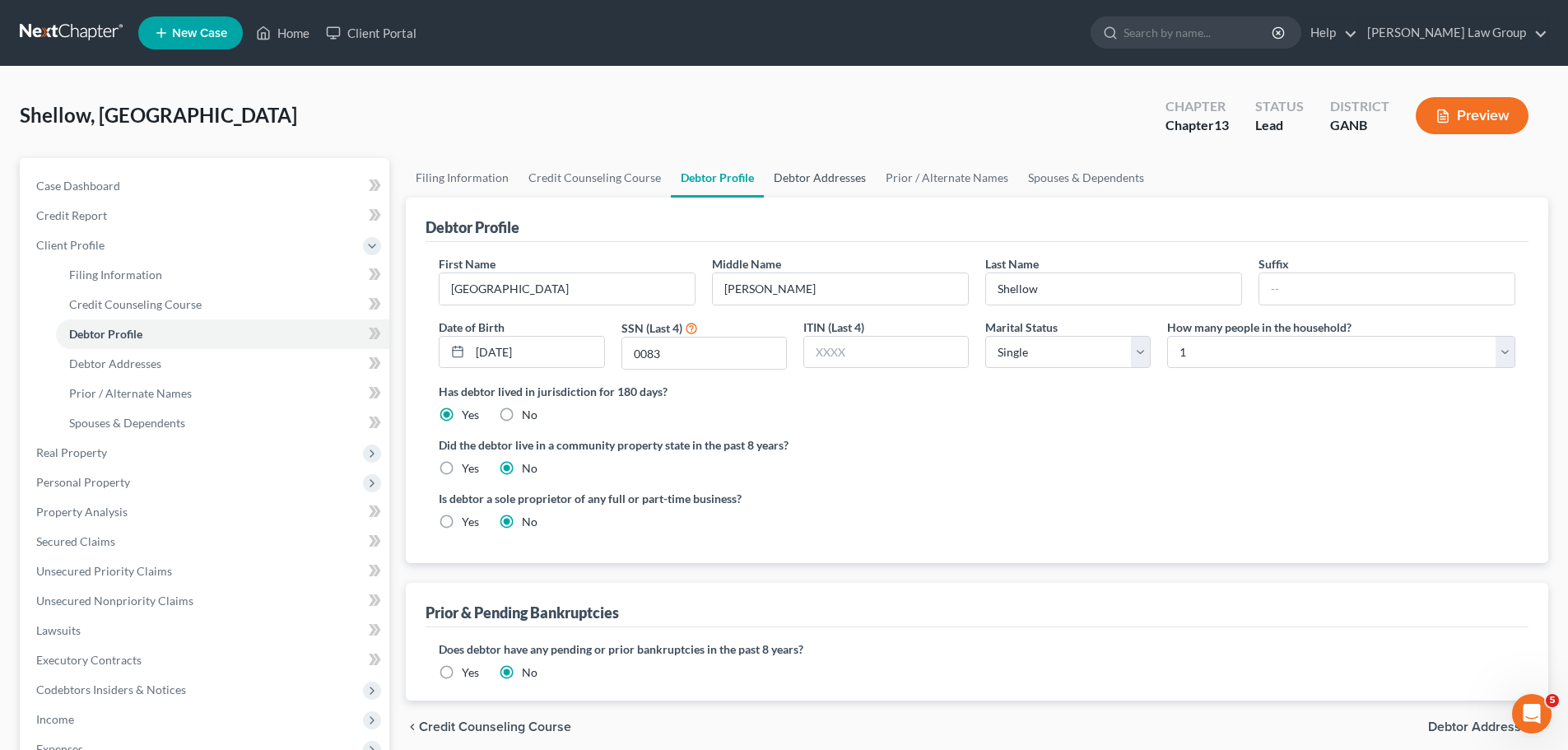
click at [808, 171] on link "Debtor Addresses" at bounding box center [819, 178] width 112 height 40
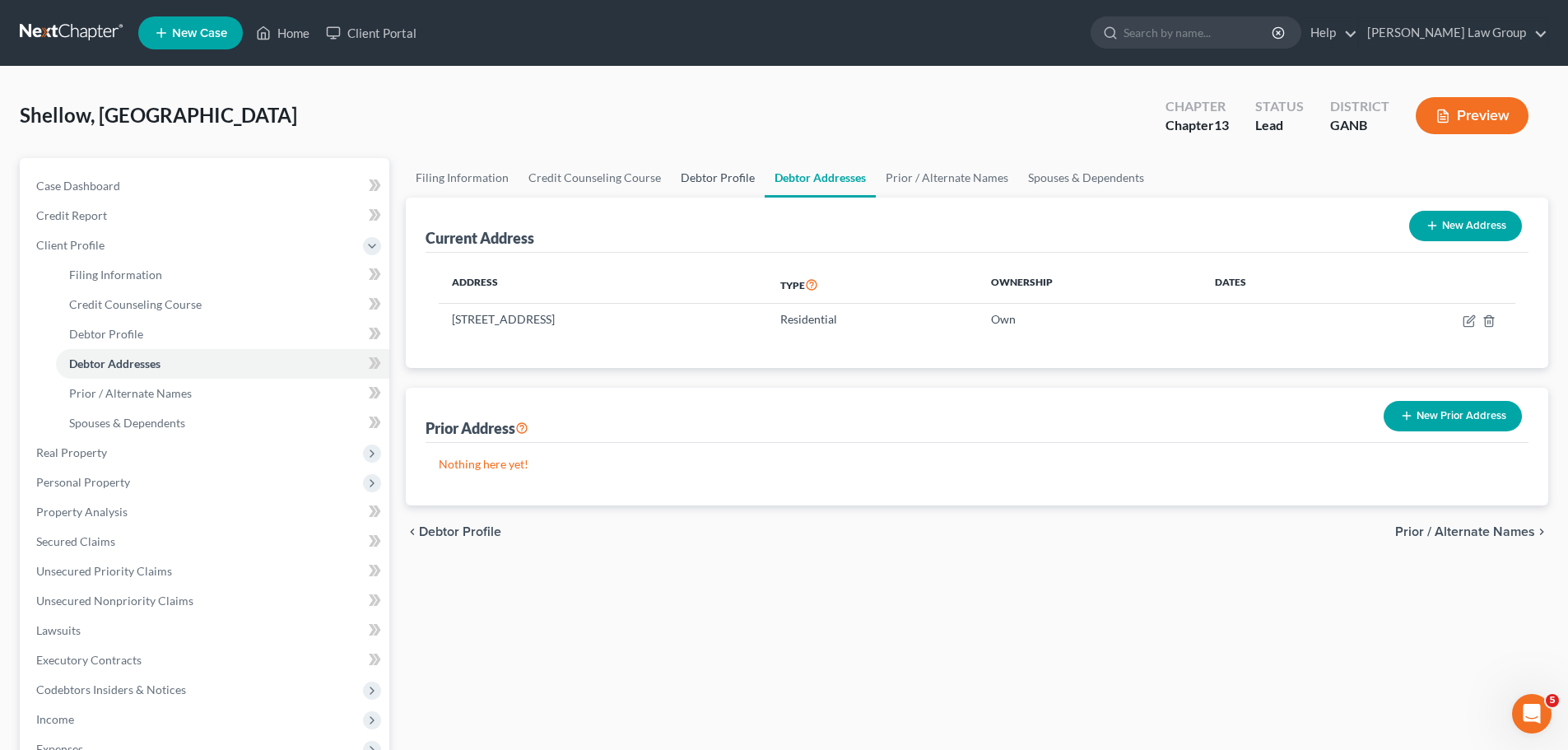
click at [698, 180] on link "Debtor Profile" at bounding box center [718, 178] width 94 height 40
select select "0"
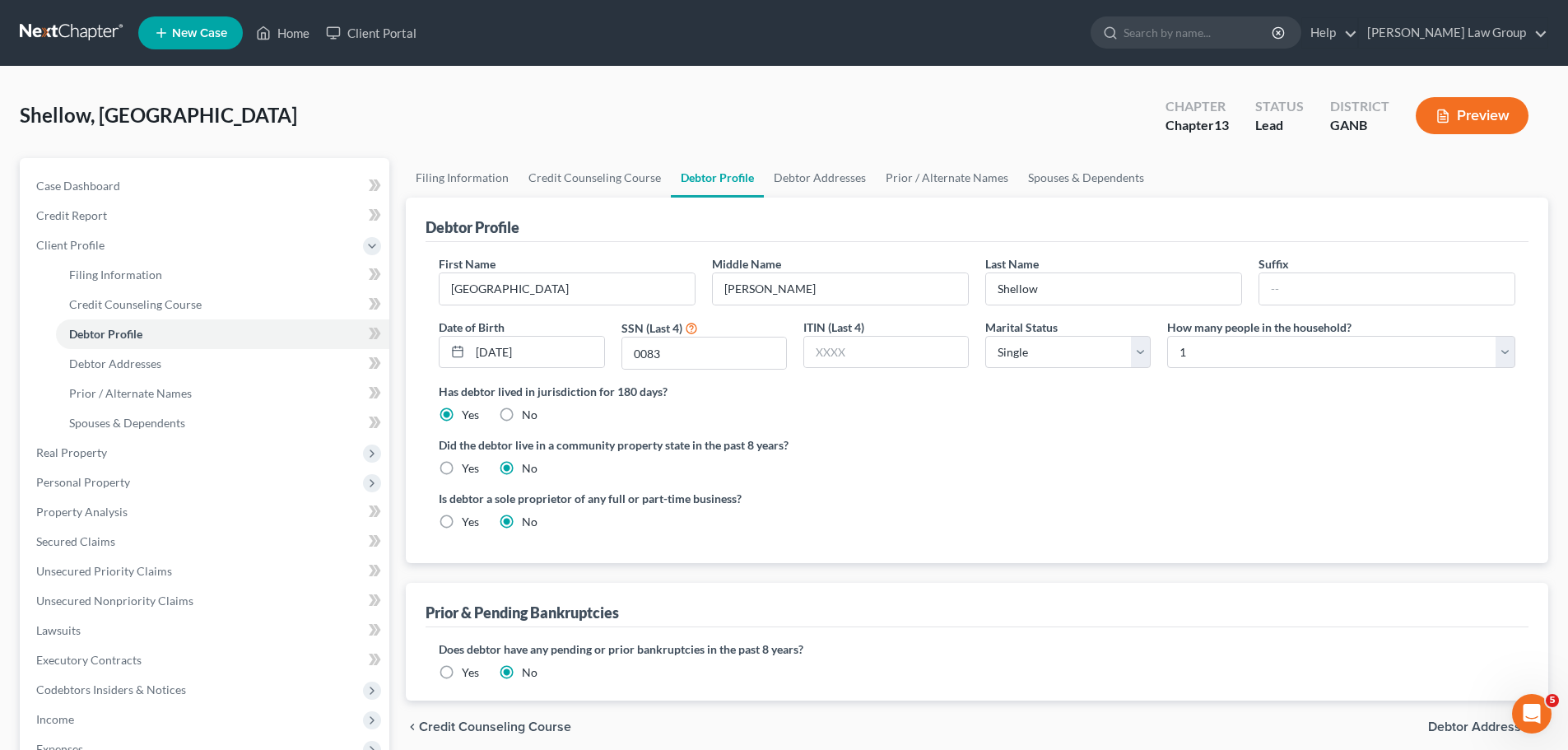
scroll to position [362, 0]
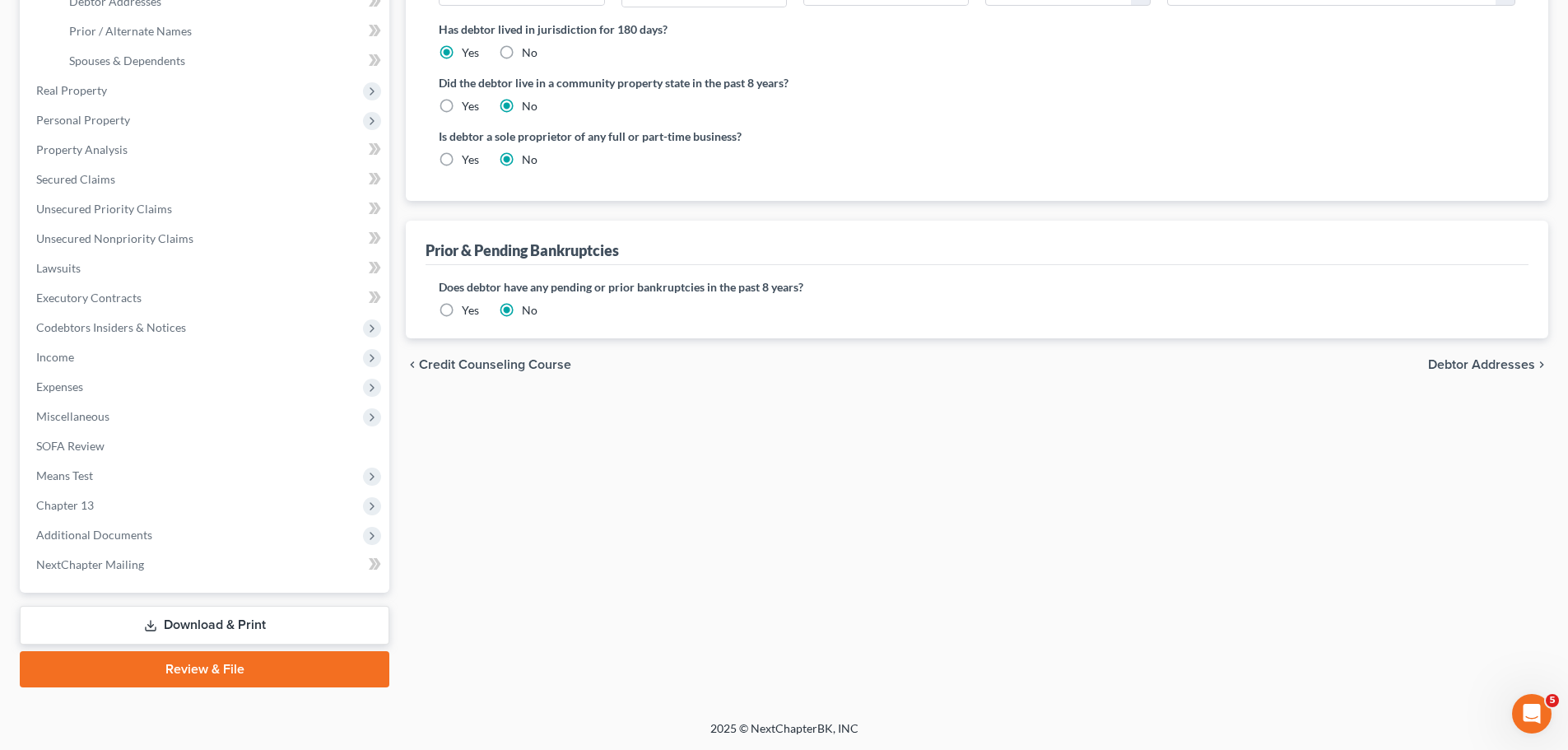
drag, startPoint x: 162, startPoint y: 660, endPoint x: 393, endPoint y: 408, distance: 341.9
click at [162, 660] on link "Review & File" at bounding box center [204, 669] width 370 height 36
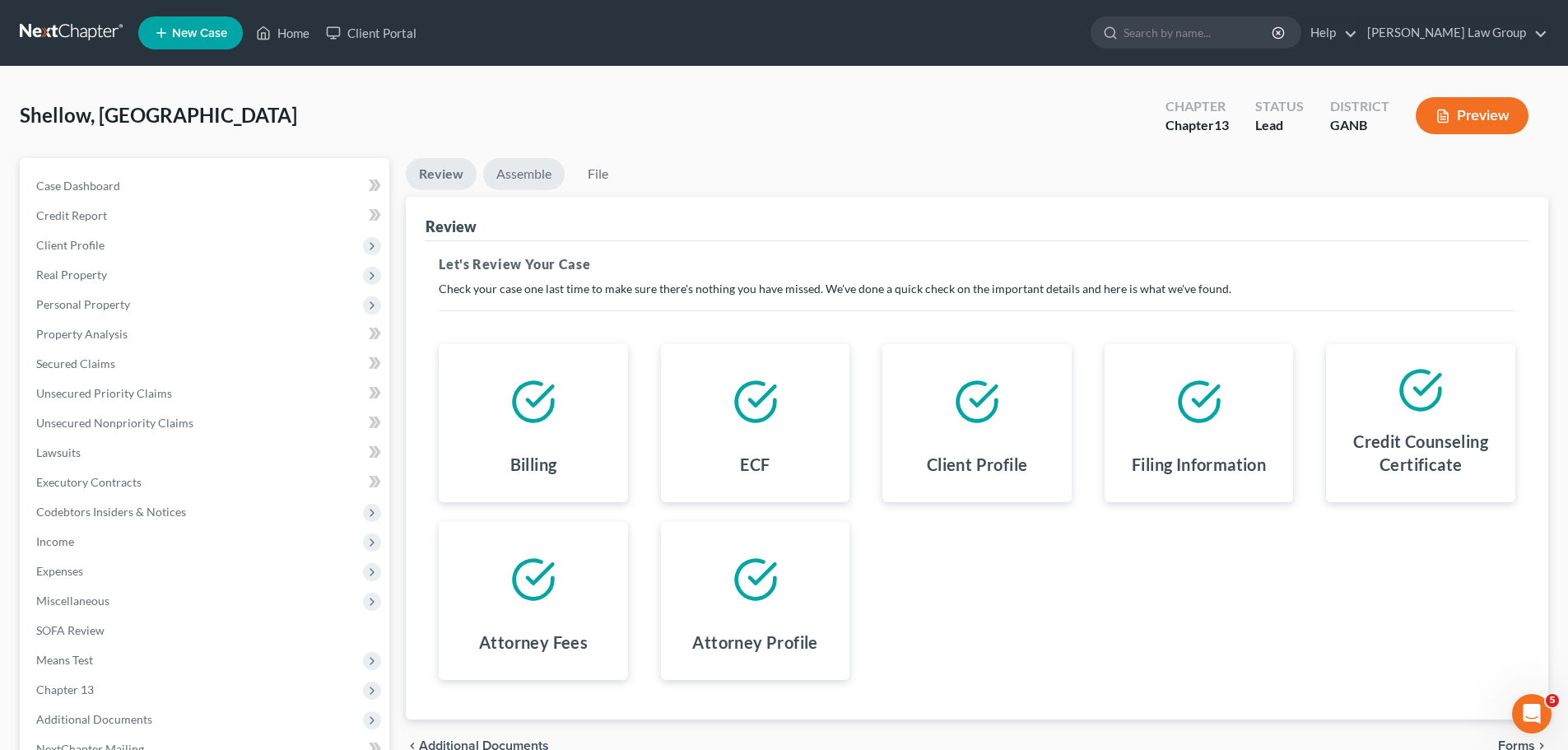
click at [516, 181] on link "Assemble" at bounding box center [524, 174] width 81 height 32
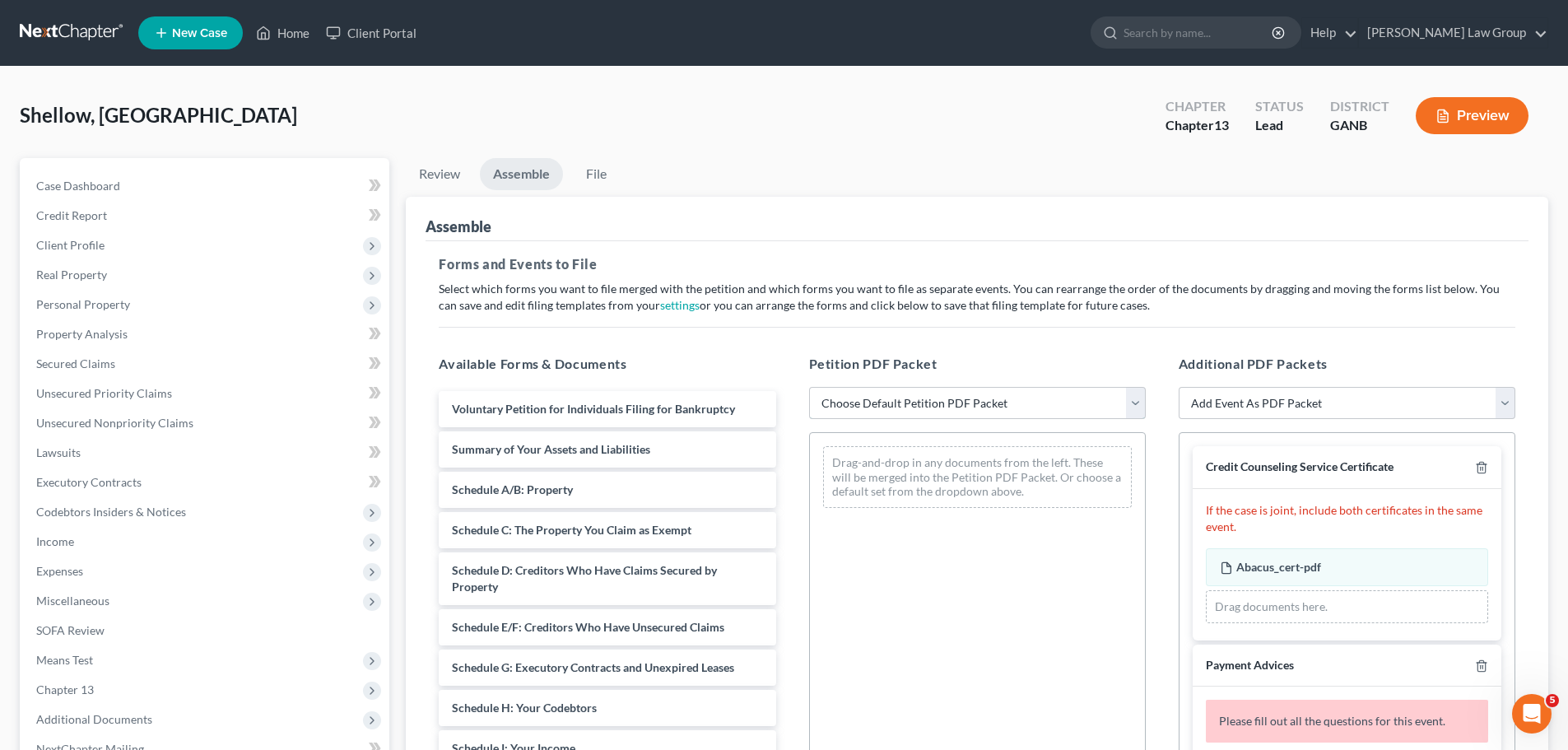
click at [911, 398] on select "Choose Default Petition PDF Packet Complete Bankruptcy Petition (all forms and …" at bounding box center [976, 403] width 336 height 33
select select "0"
click at [809, 387] on select "Choose Default Petition PDF Packet Complete Bankruptcy Petition (all forms and …" at bounding box center [976, 403] width 336 height 33
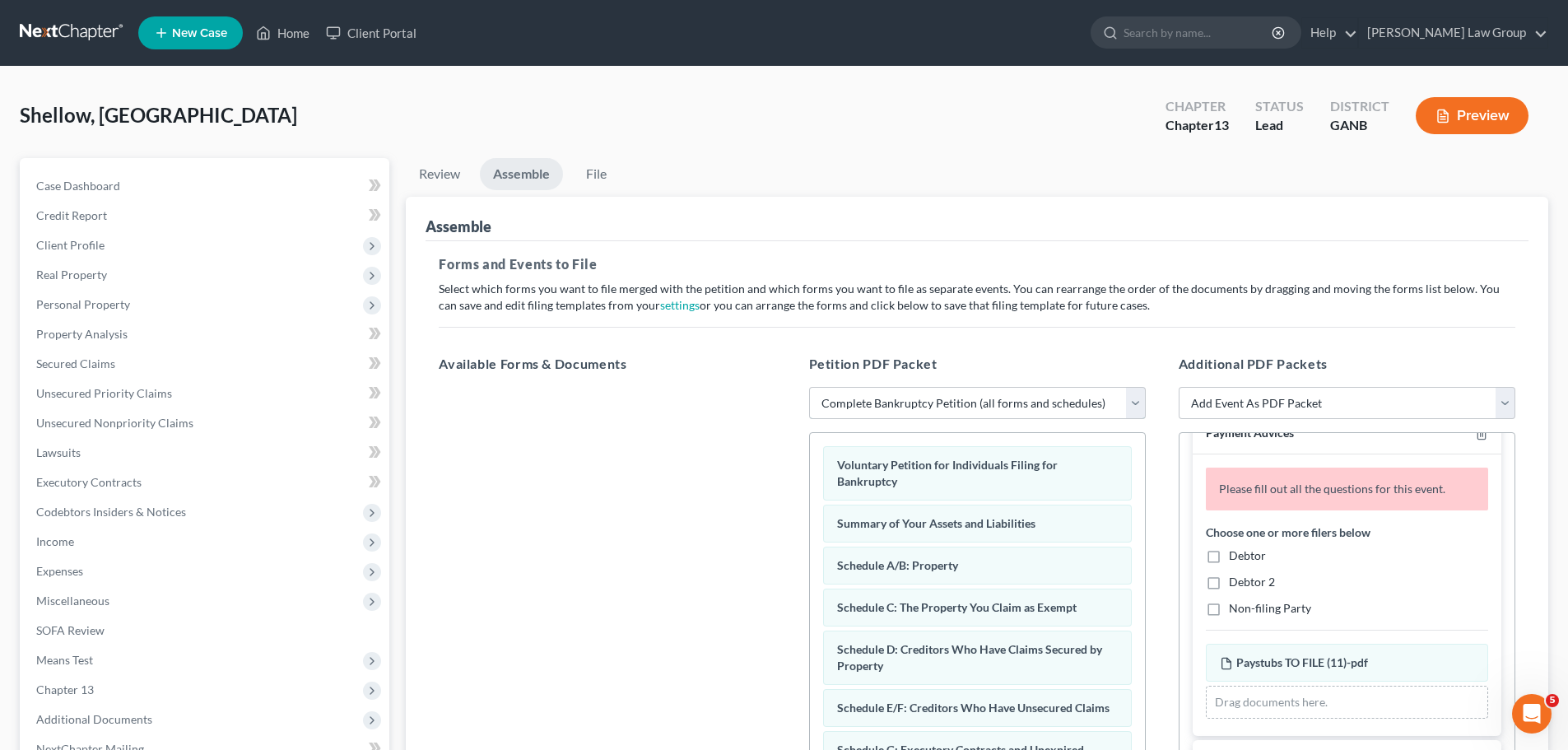
scroll to position [247, 0]
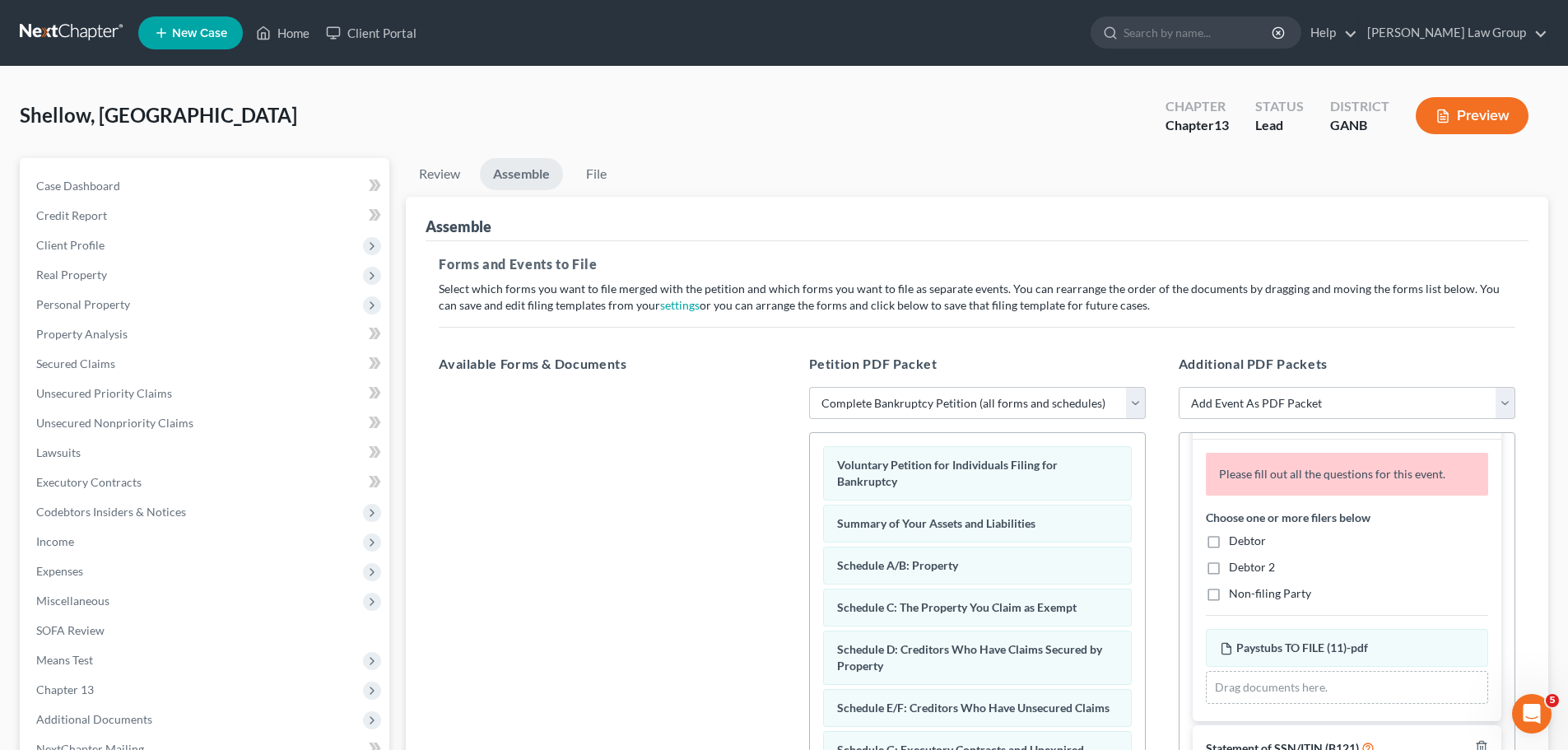
click at [1229, 534] on label "Debtor" at bounding box center [1248, 541] width 37 height 17
click at [1235, 534] on input "Debtor" at bounding box center [1240, 538] width 11 height 11
checkbox input "true"
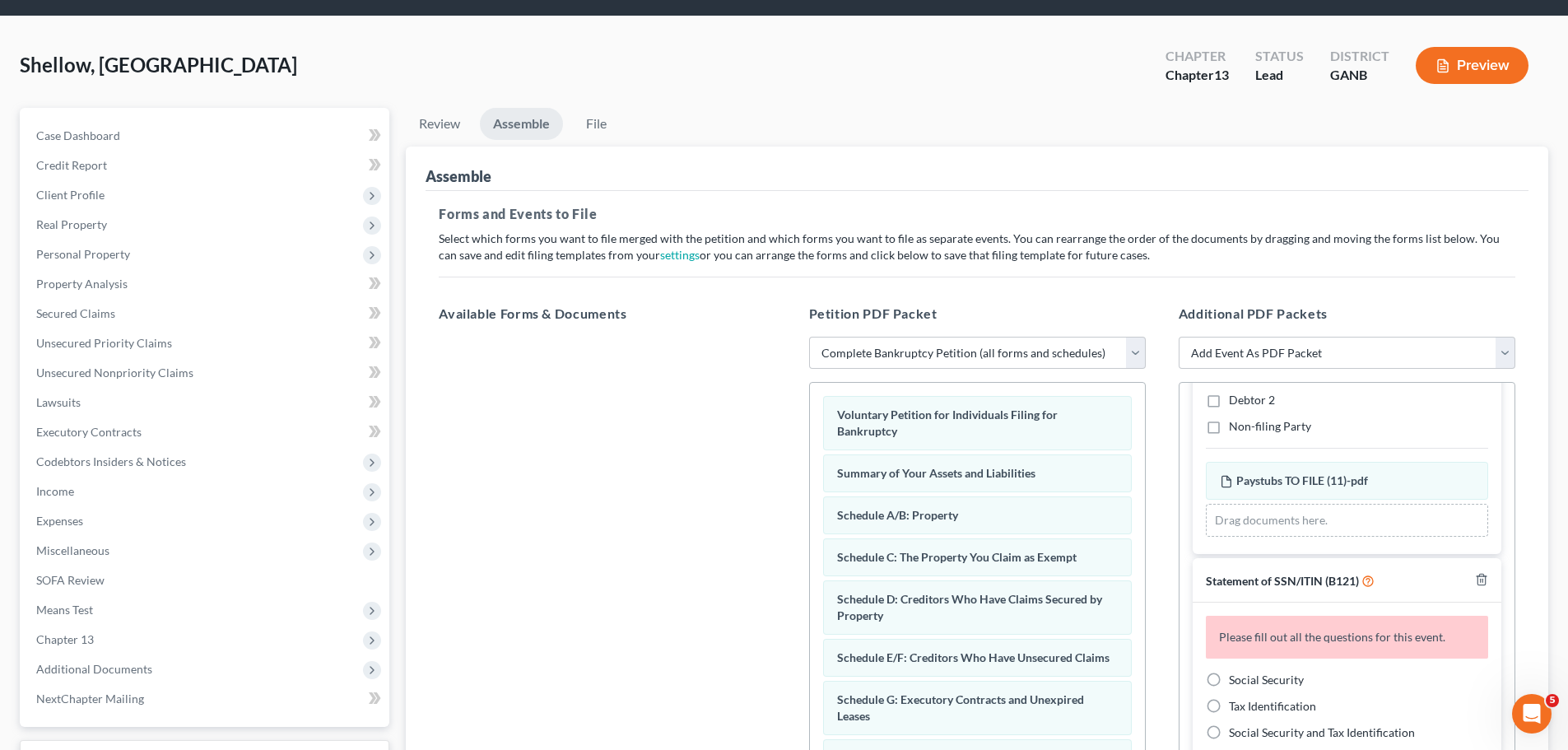
scroll to position [284, 0]
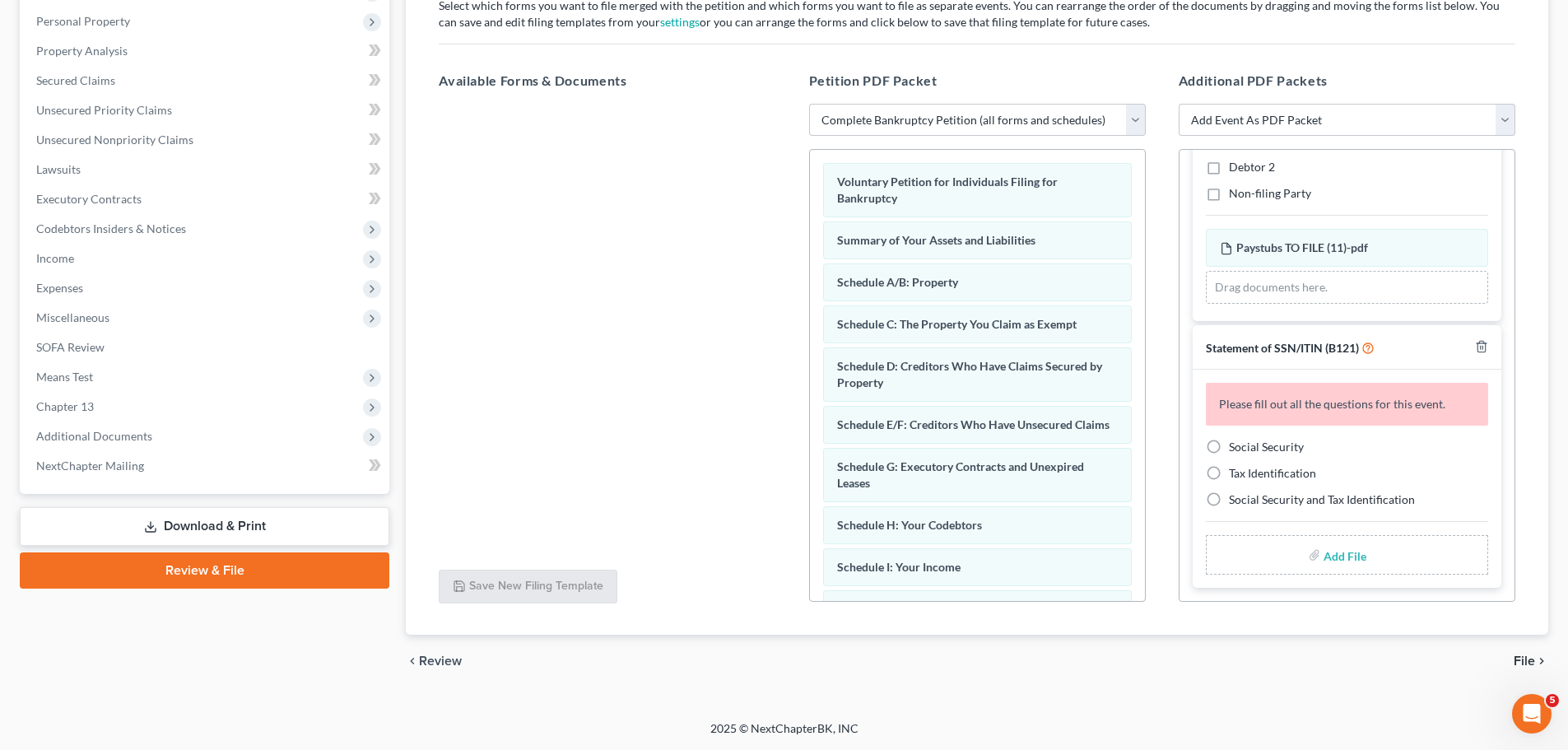
click at [1229, 451] on label "Social Security" at bounding box center [1266, 447] width 75 height 17
click at [1235, 450] on input "Social Security" at bounding box center [1240, 444] width 11 height 11
radio input "true"
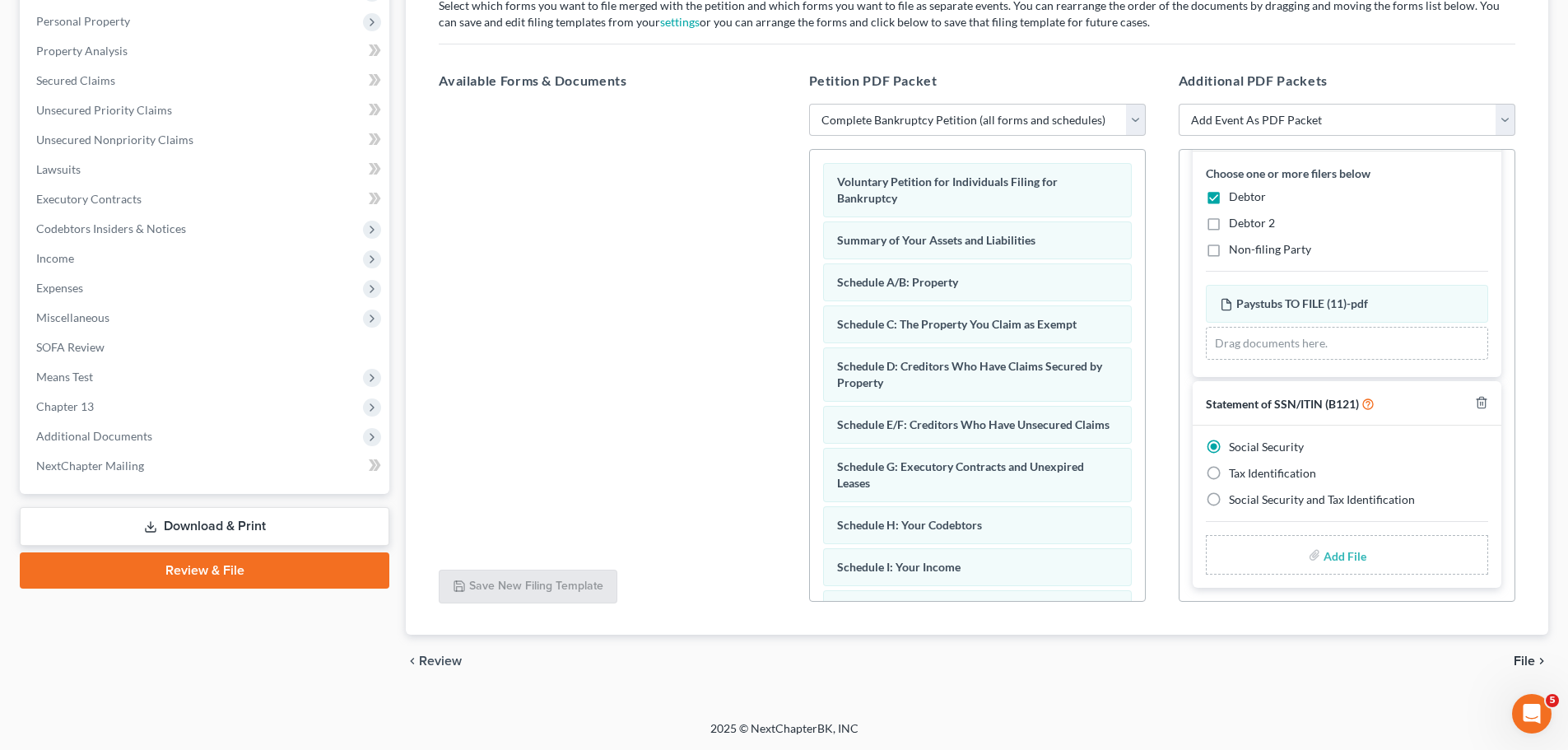
scroll to position [252, 0]
click at [1329, 555] on input "file" at bounding box center [1343, 556] width 40 height 30
type input "C:\fakepath\SSN to file in case SHELLOW.pdf"
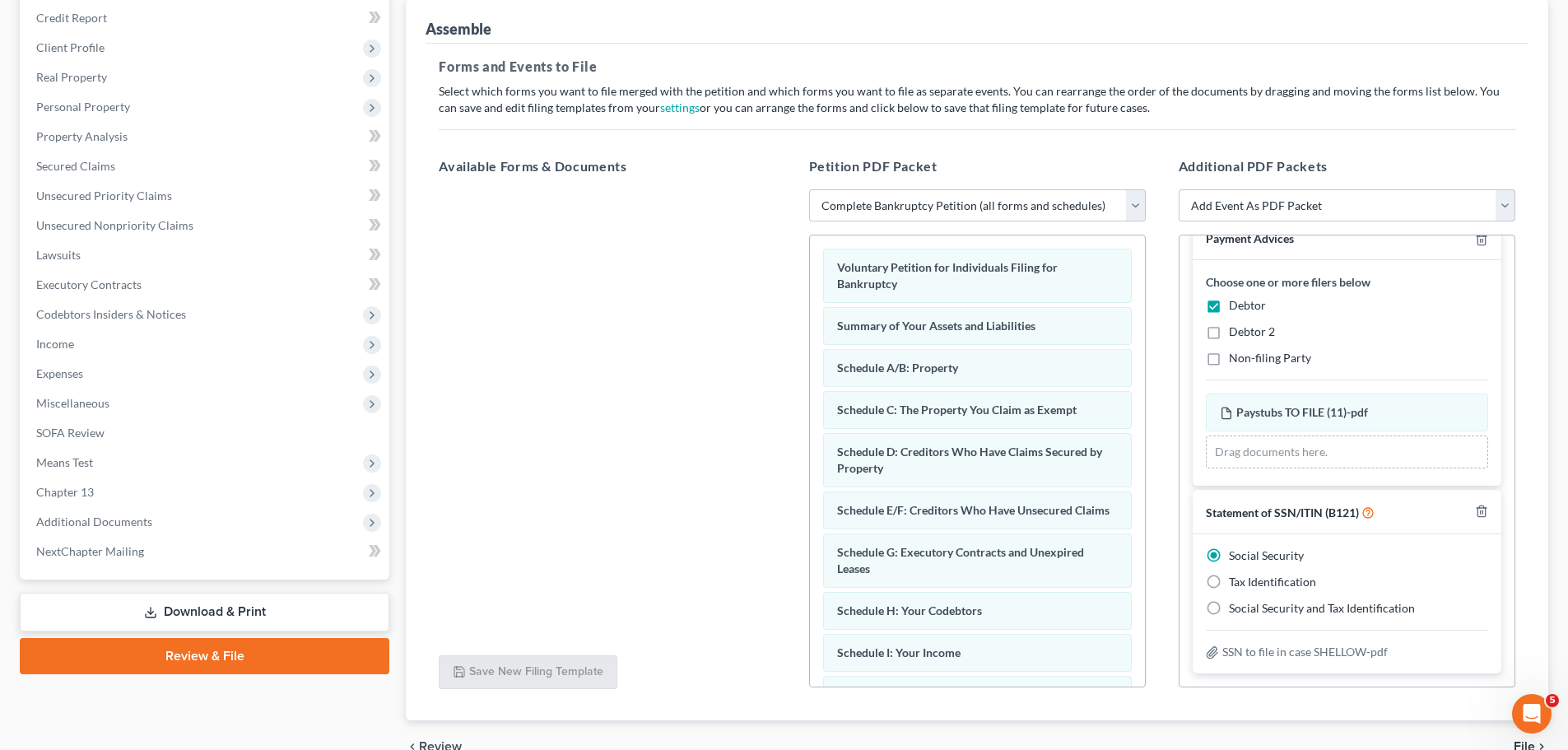
scroll to position [0, 0]
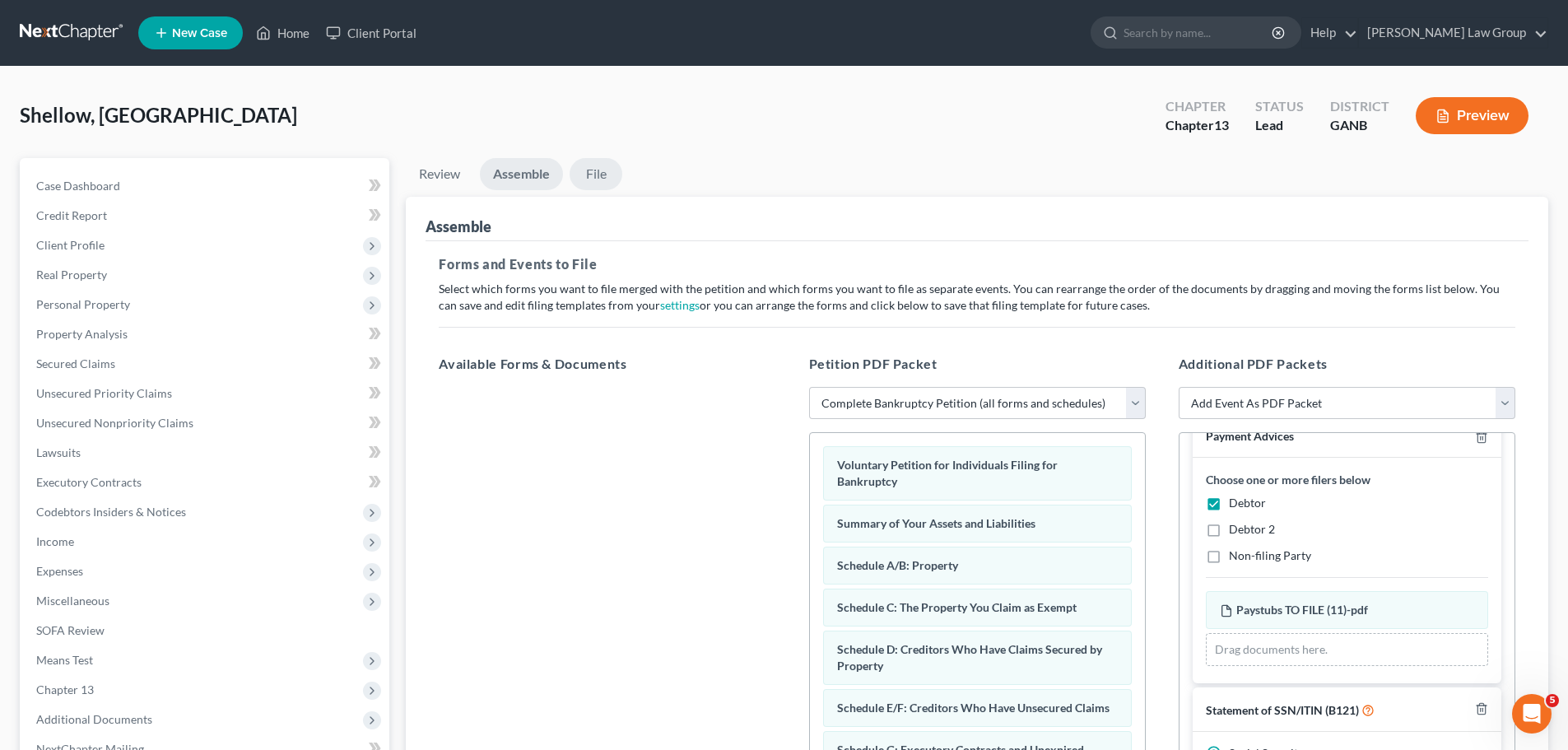
click at [584, 164] on link "File" at bounding box center [596, 174] width 53 height 32
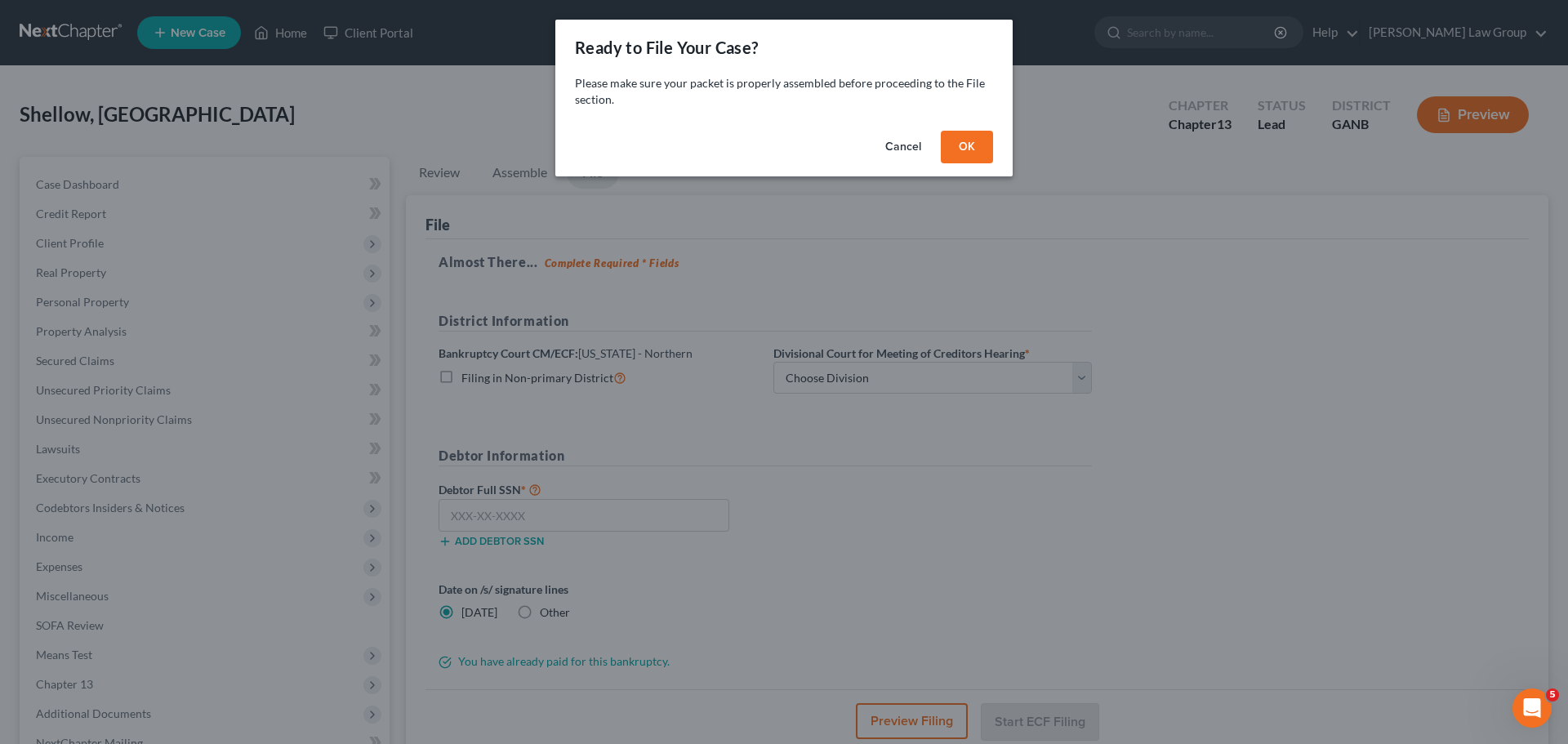
click at [983, 159] on button "OK" at bounding box center [967, 146] width 53 height 32
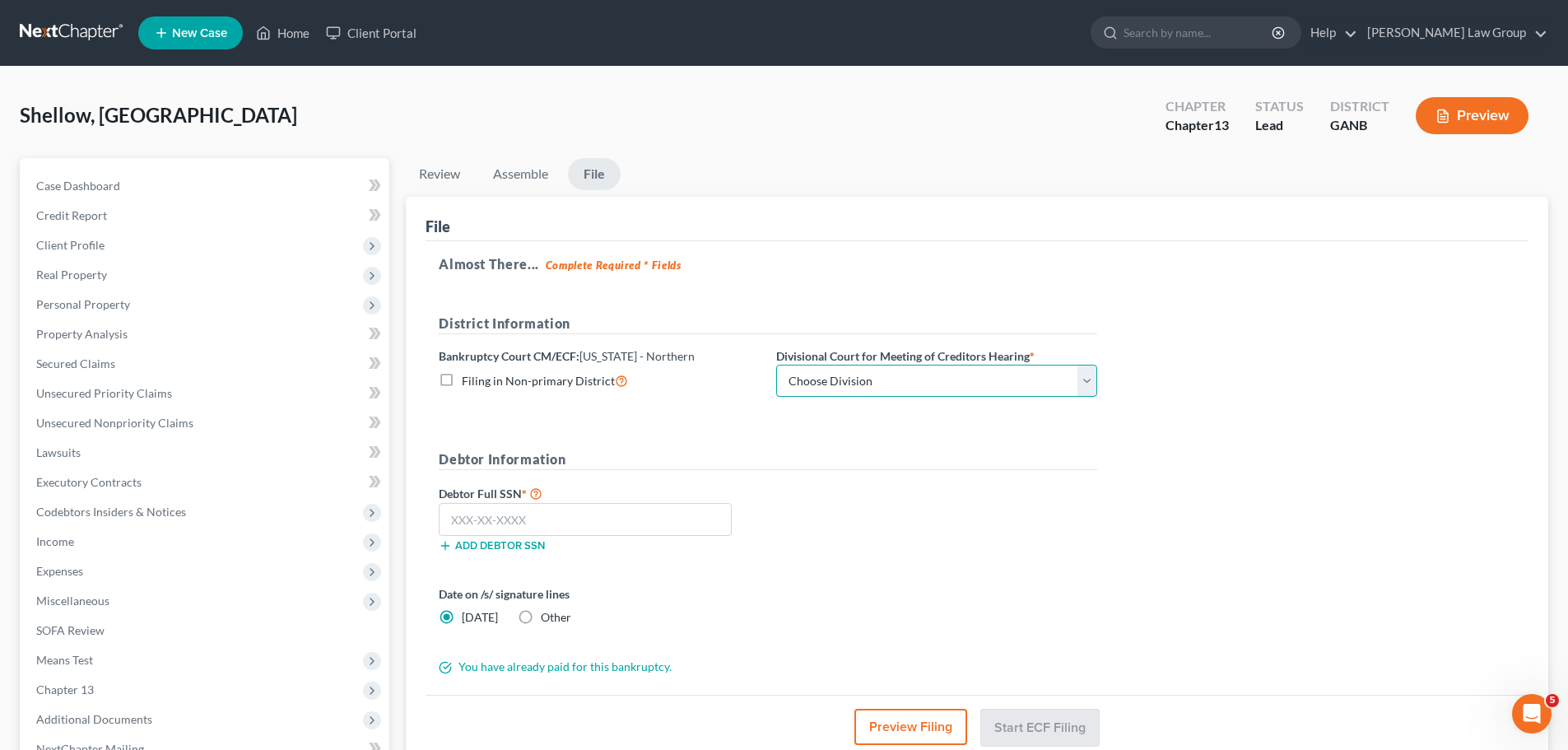
click at [901, 378] on select "Choose Division [GEOGRAPHIC_DATA] [GEOGRAPHIC_DATA] [GEOGRAPHIC_DATA] [GEOGRAPH…" at bounding box center [937, 381] width 321 height 33
select select "0"
click at [776, 365] on select "Choose Division [GEOGRAPHIC_DATA] [GEOGRAPHIC_DATA] [GEOGRAPHIC_DATA] [GEOGRAPH…" at bounding box center [937, 381] width 321 height 33
click at [516, 520] on input "text" at bounding box center [585, 519] width 293 height 33
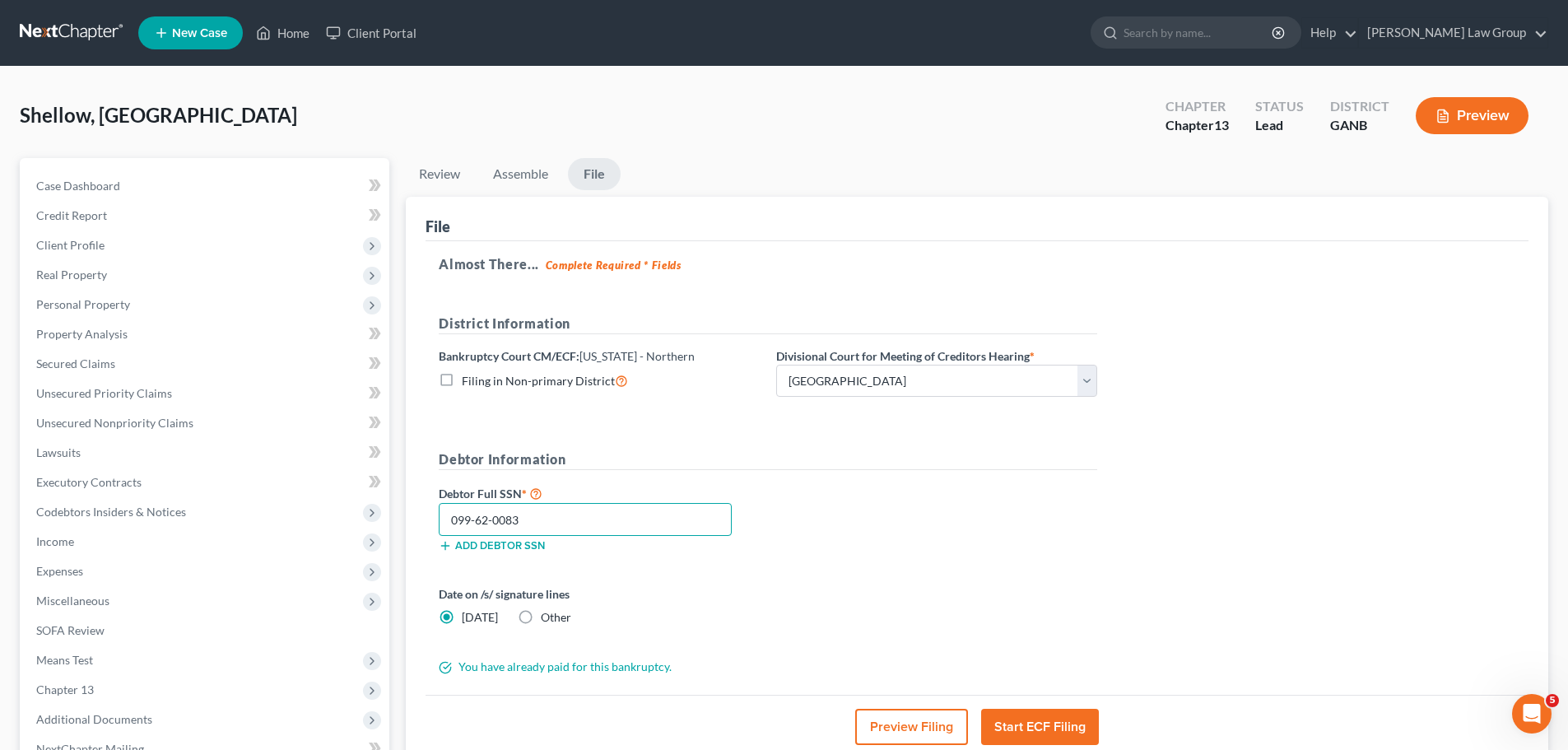
type input "099-62-0083"
click at [691, 526] on input "099-62-0083" at bounding box center [585, 519] width 293 height 33
drag, startPoint x: 651, startPoint y: 529, endPoint x: 391, endPoint y: 528, distance: 260.0
click at [402, 527] on div "Review Assemble File Review This court does not allow electronic filing for cas…" at bounding box center [976, 515] width 1159 height 714
click at [1037, 513] on div "Debtor Full SSN * 099-62-0083 Add debtor SSN" at bounding box center [768, 524] width 675 height 82
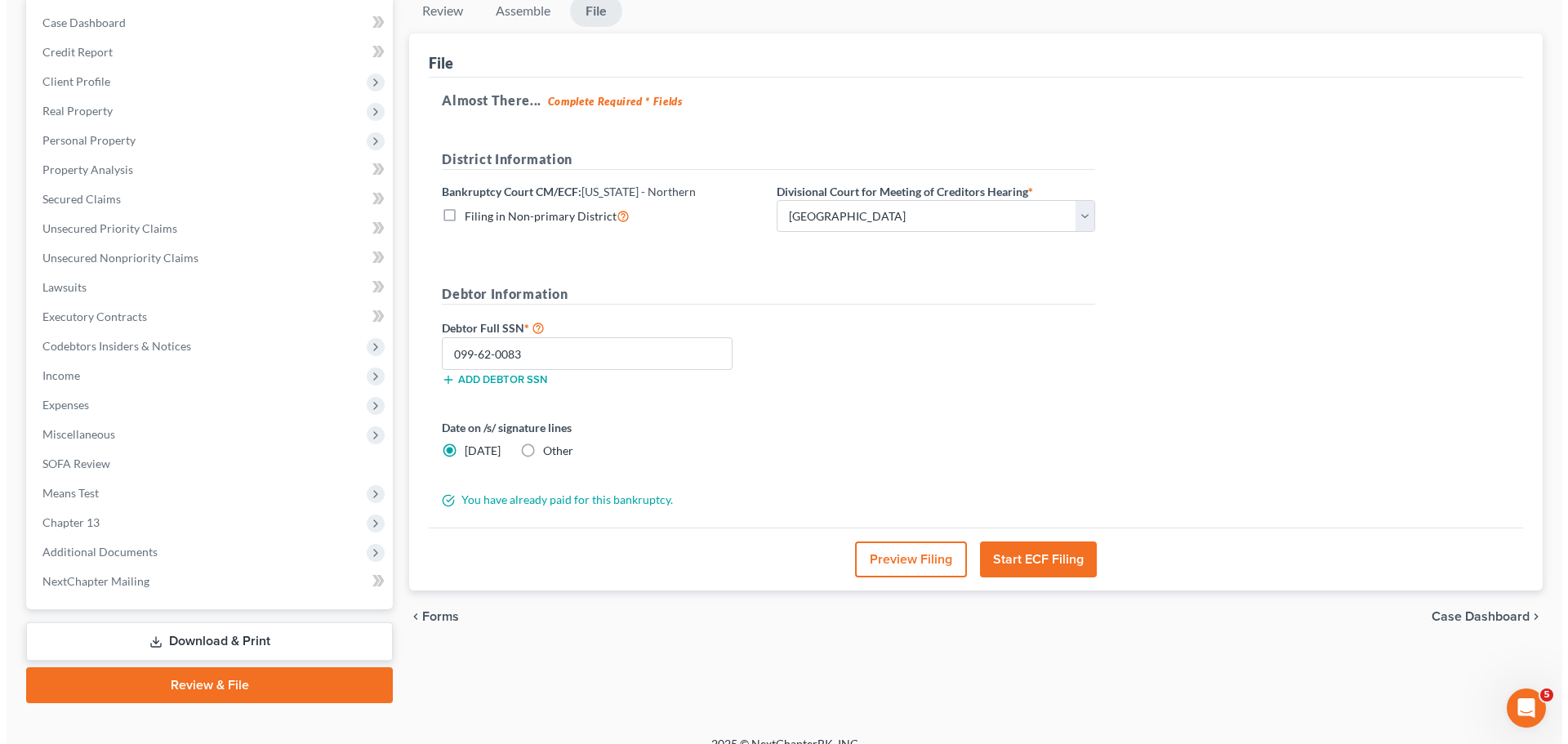
scroll to position [163, 0]
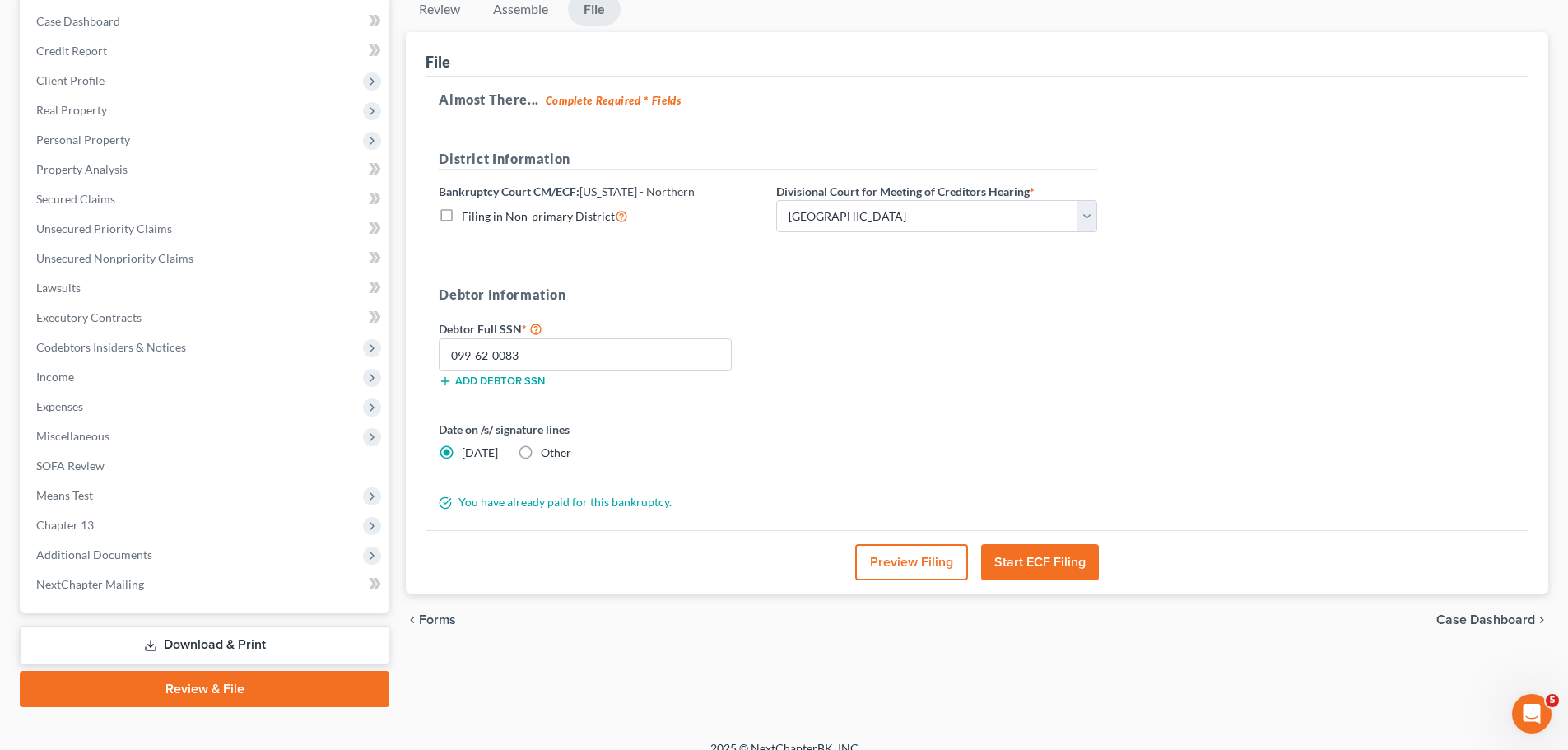
click at [1024, 559] on button "Start ECF Filing" at bounding box center [1039, 562] width 117 height 36
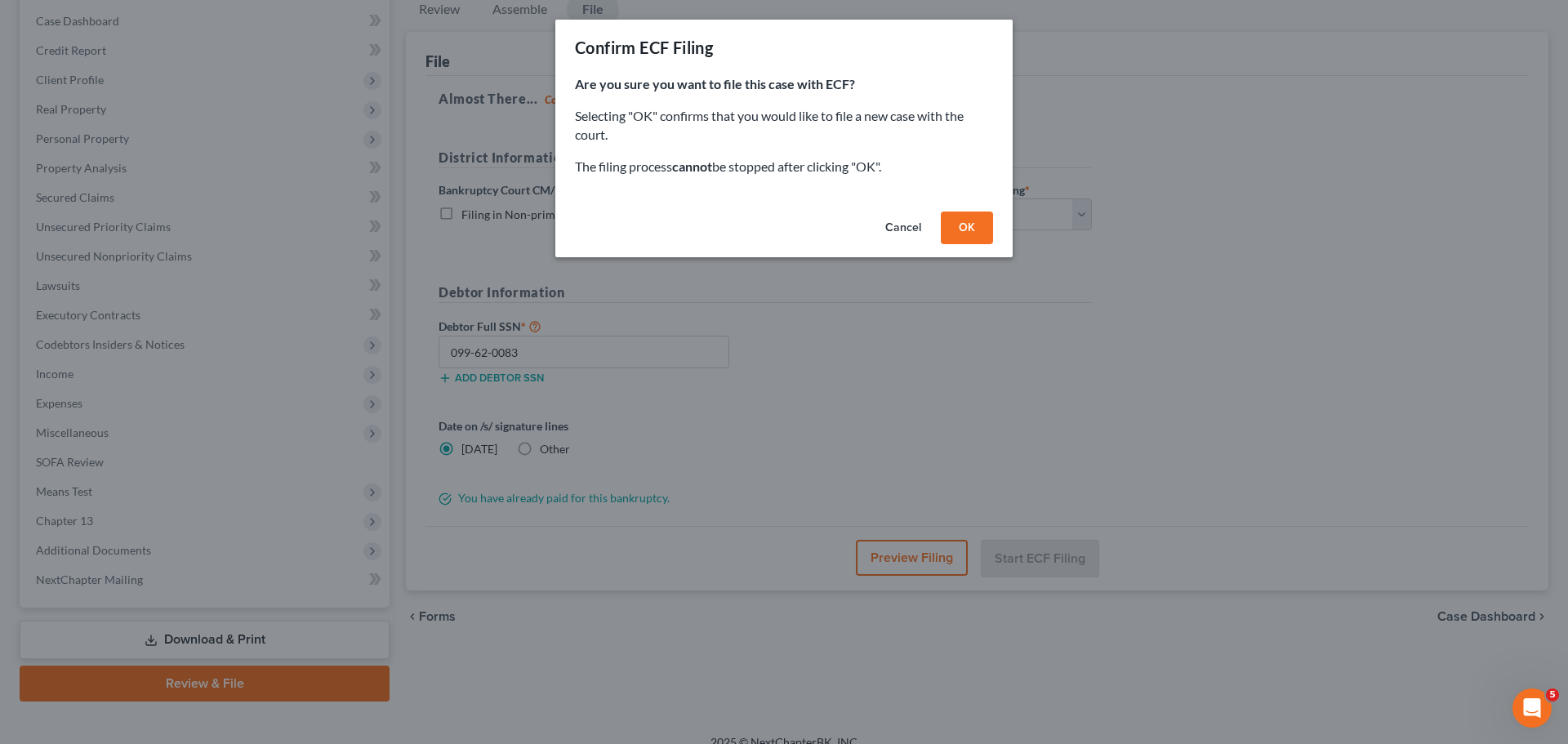
click at [968, 219] on button "OK" at bounding box center [967, 227] width 53 height 32
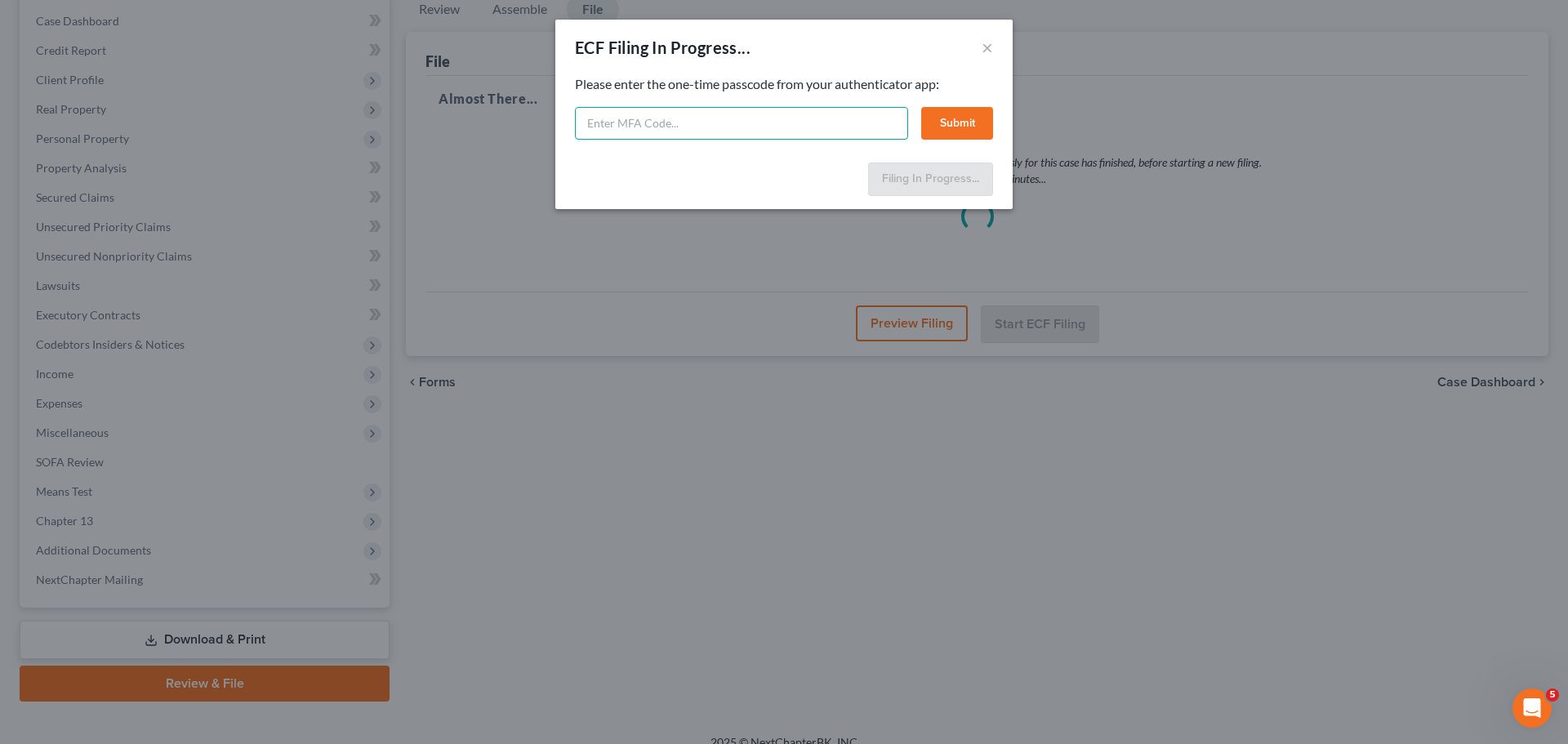
click at [659, 136] on input "text" at bounding box center [741, 123] width 333 height 32
type input "4"
type input "764924"
click at [957, 130] on button "Submit" at bounding box center [957, 123] width 72 height 32
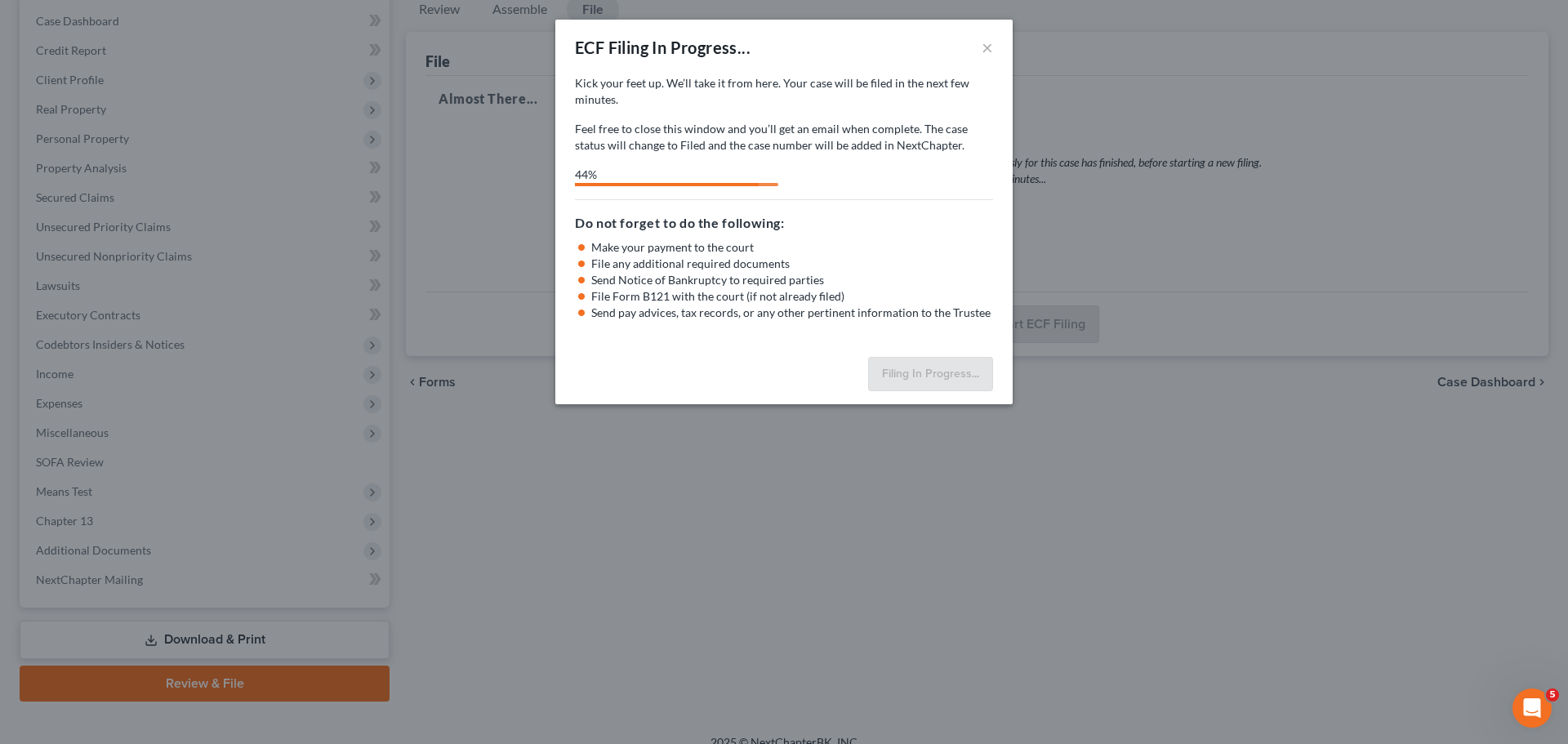
select select "0"
